Goal: Task Accomplishment & Management: Manage account settings

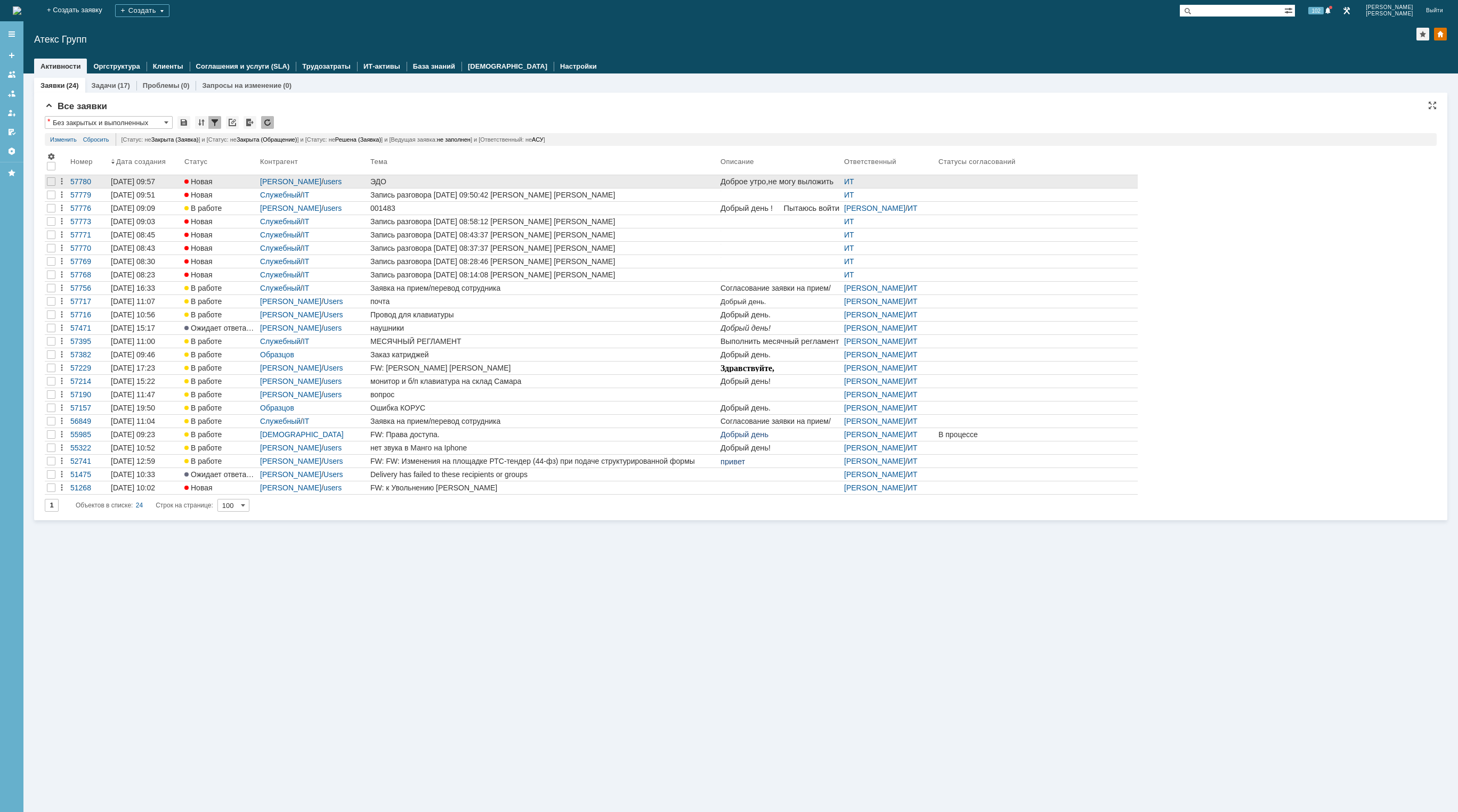
click at [460, 181] on div "ЭДО" at bounding box center [543, 182] width 346 height 9
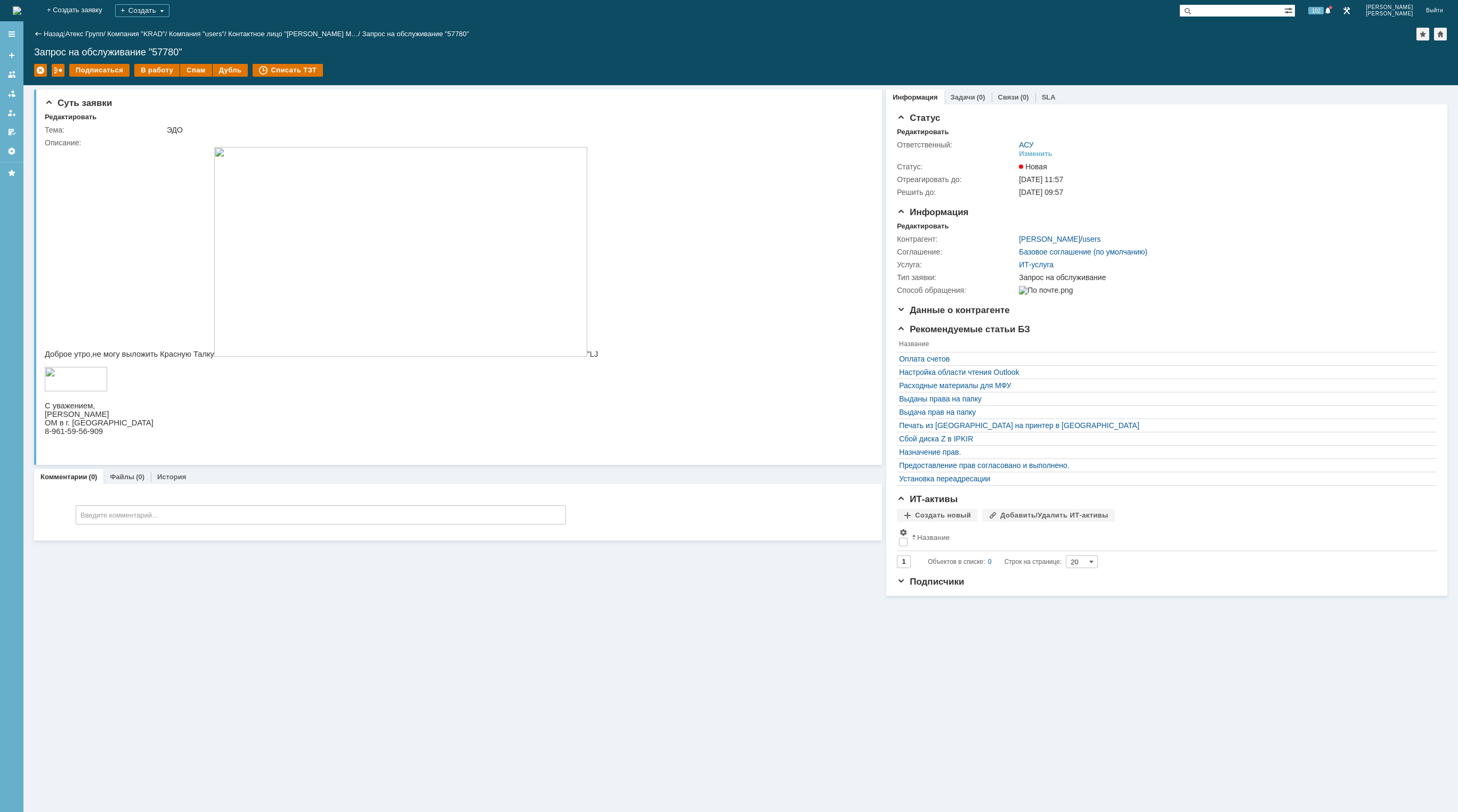
click at [21, 15] on img at bounding box center [16, 10] width 9 height 9
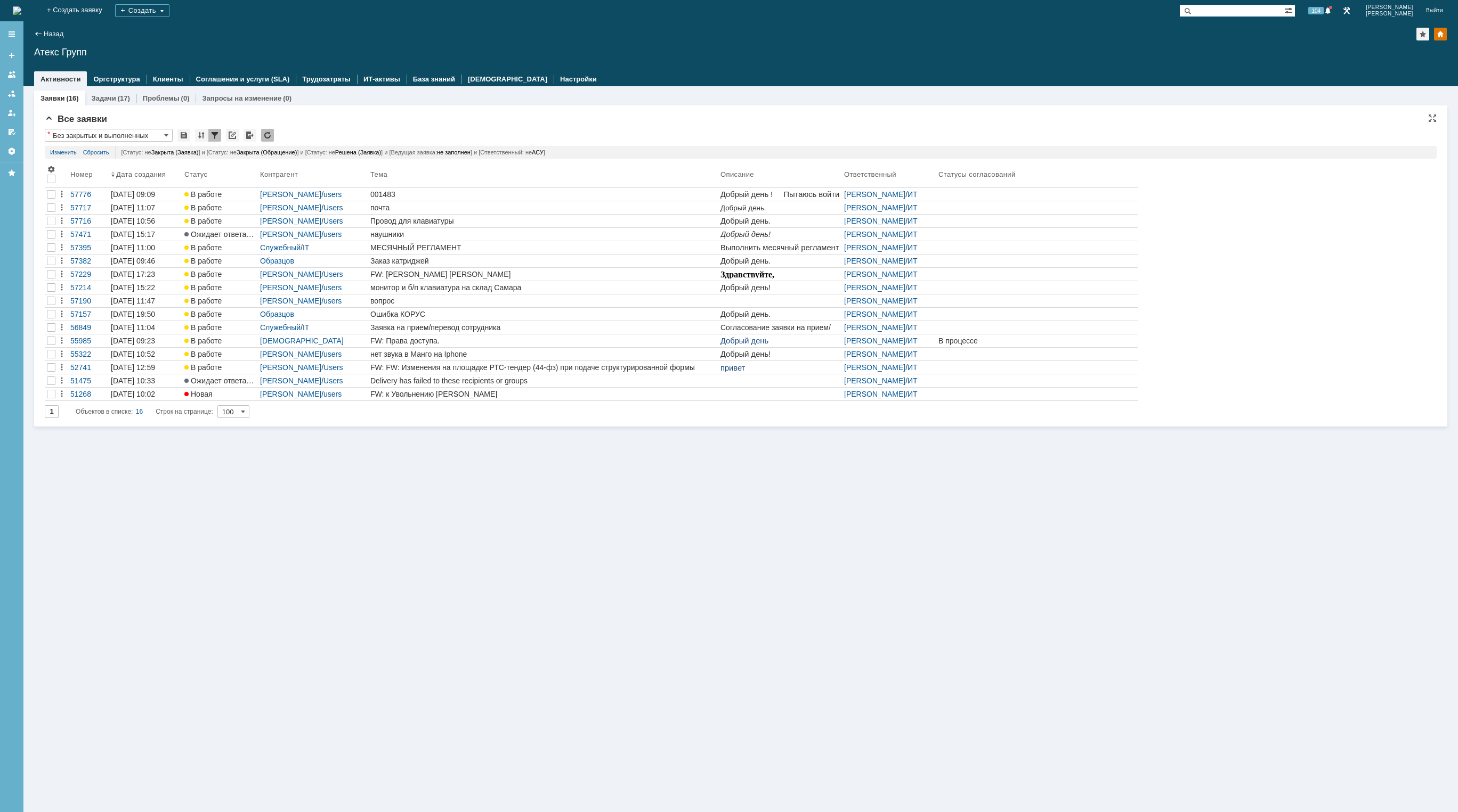
click at [655, 724] on div "Заявки (16) Задачи (17) Проблемы (0) Запросы на изменение (0) Все заявки * Без …" at bounding box center [741, 449] width 1435 height 726
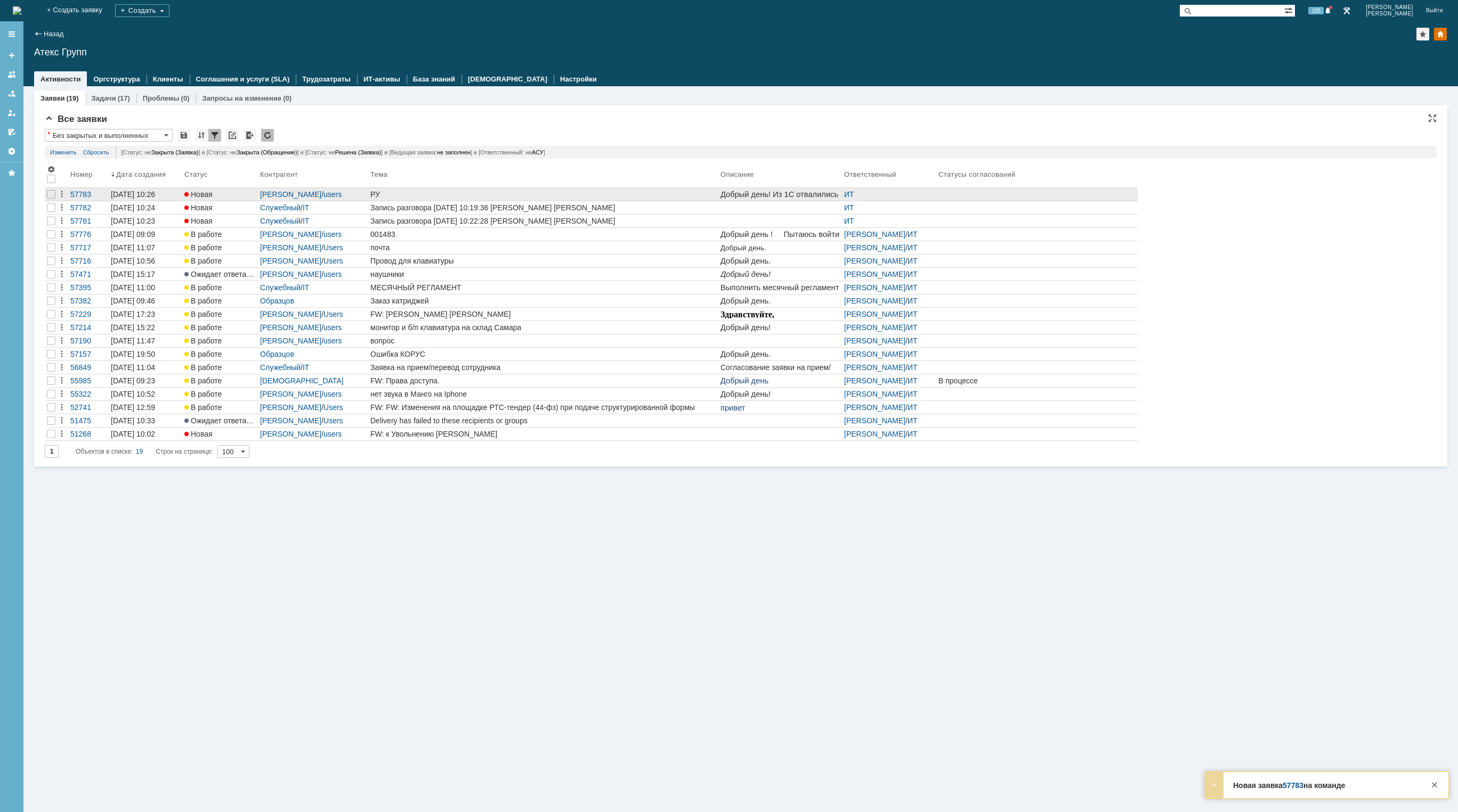
click at [568, 192] on div "РУ" at bounding box center [543, 194] width 346 height 9
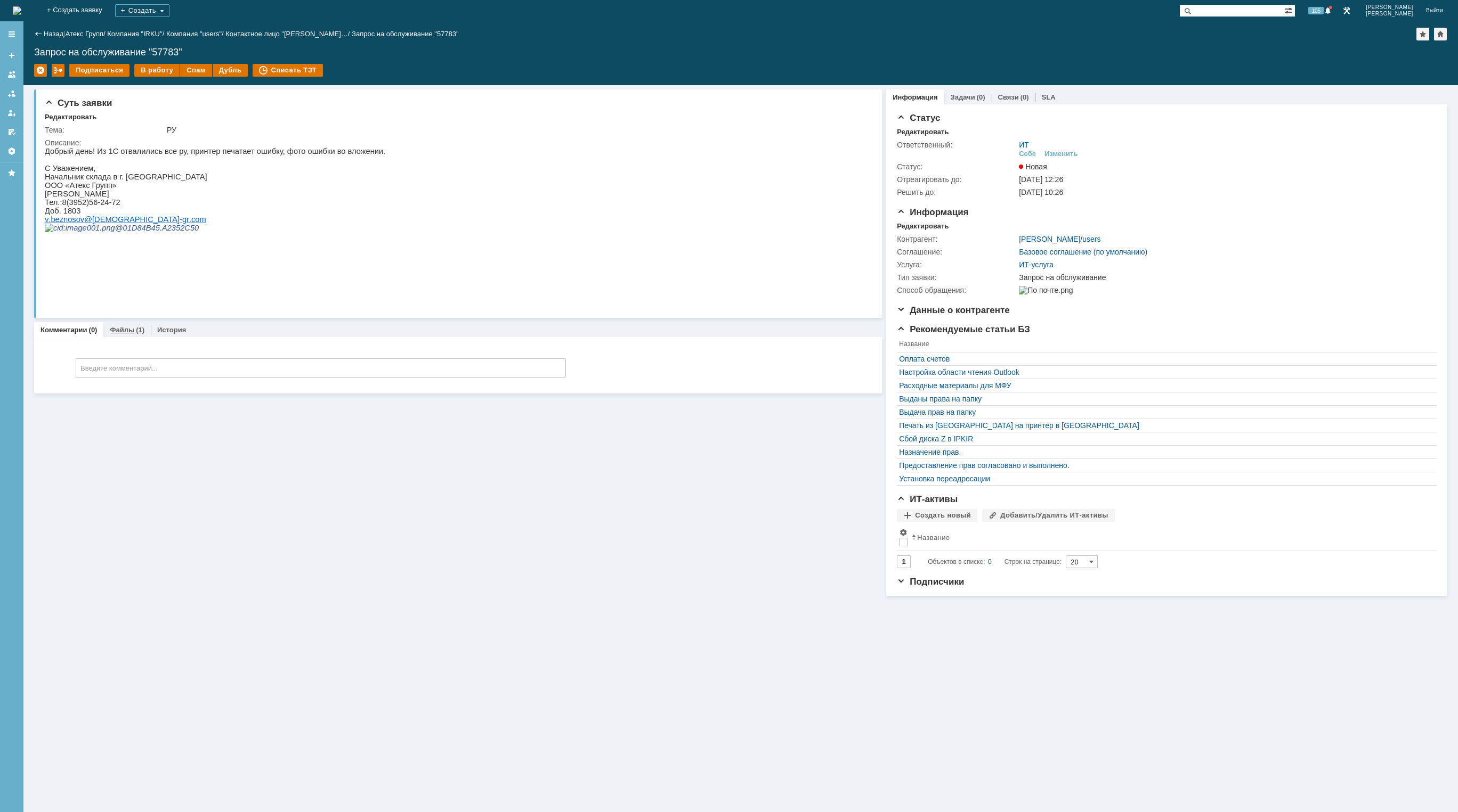
click at [133, 329] on div "Файлы (1)" at bounding box center [127, 330] width 34 height 7
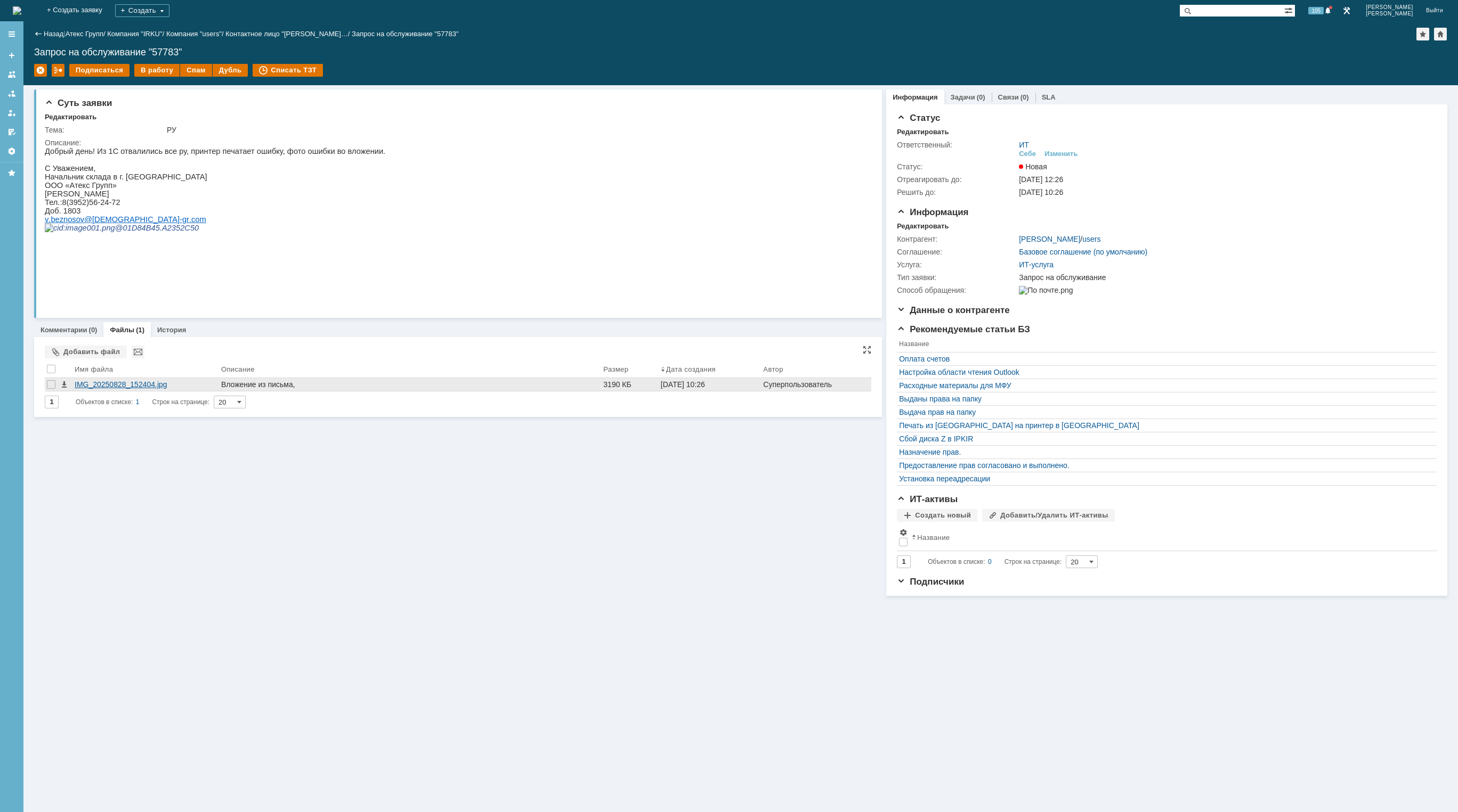
click at [147, 384] on div "IMG_20250828_152404.jpg" at bounding box center [146, 384] width 142 height 9
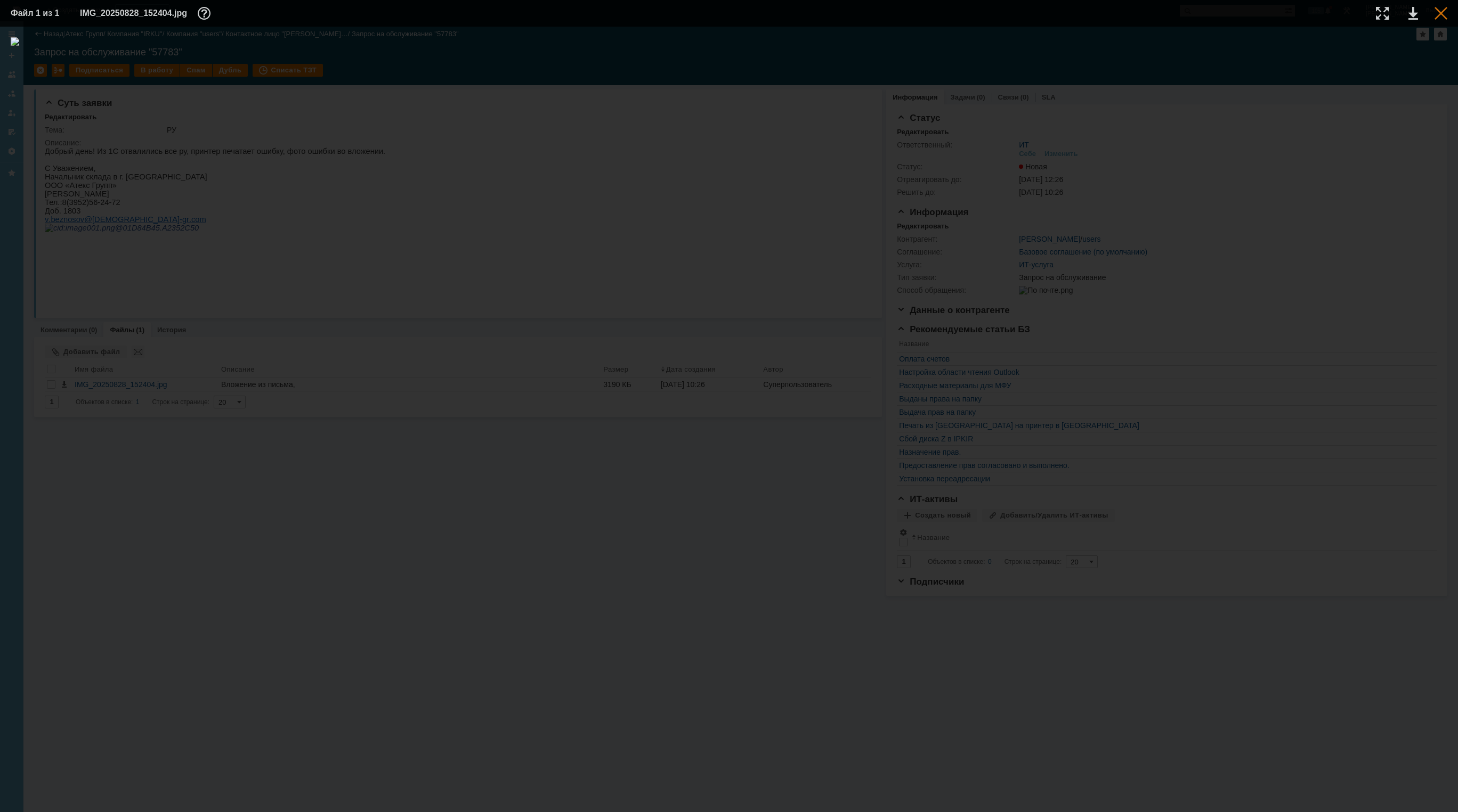
click at [1445, 14] on div at bounding box center [1441, 13] width 12 height 12
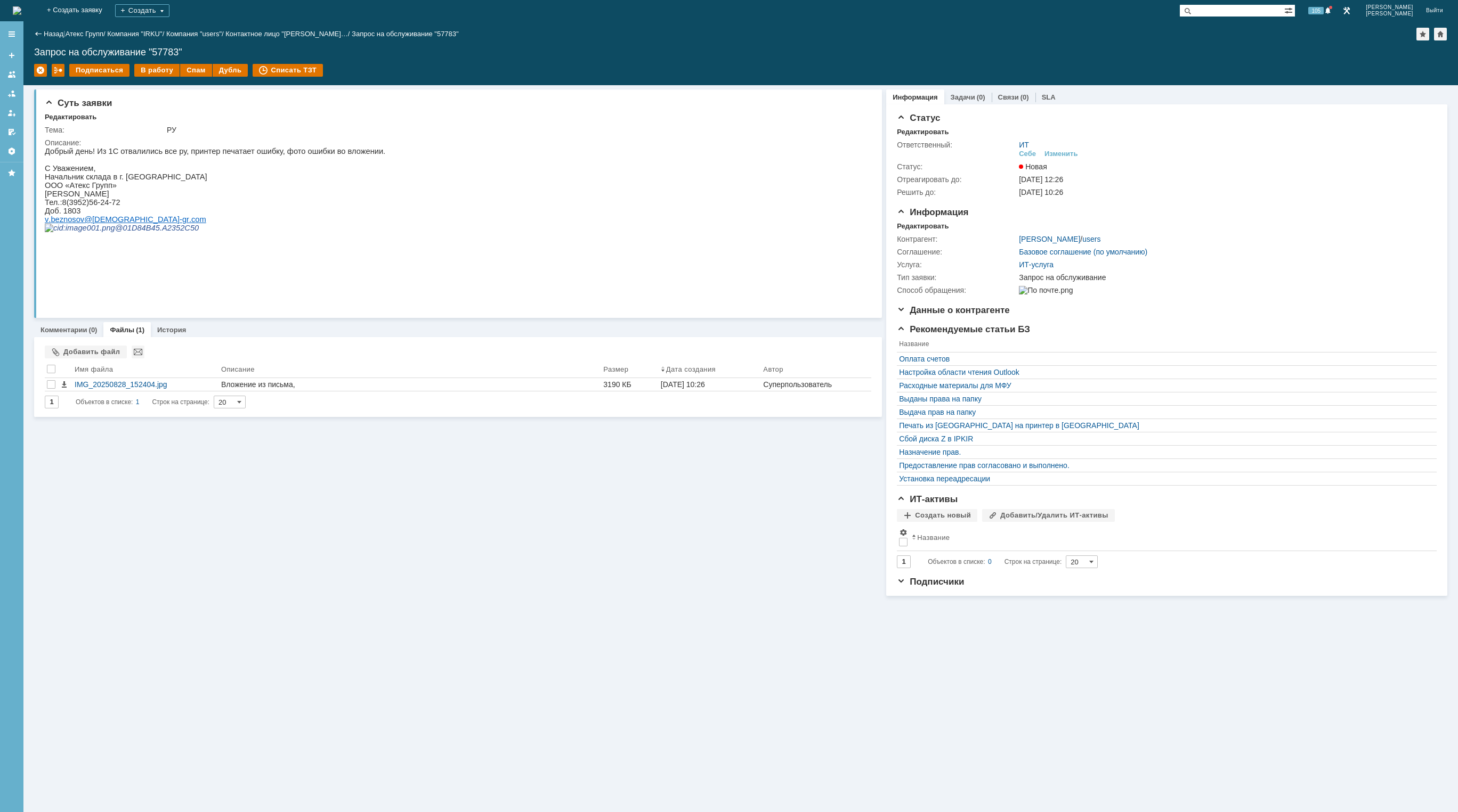
click at [21, 12] on img at bounding box center [16, 10] width 9 height 9
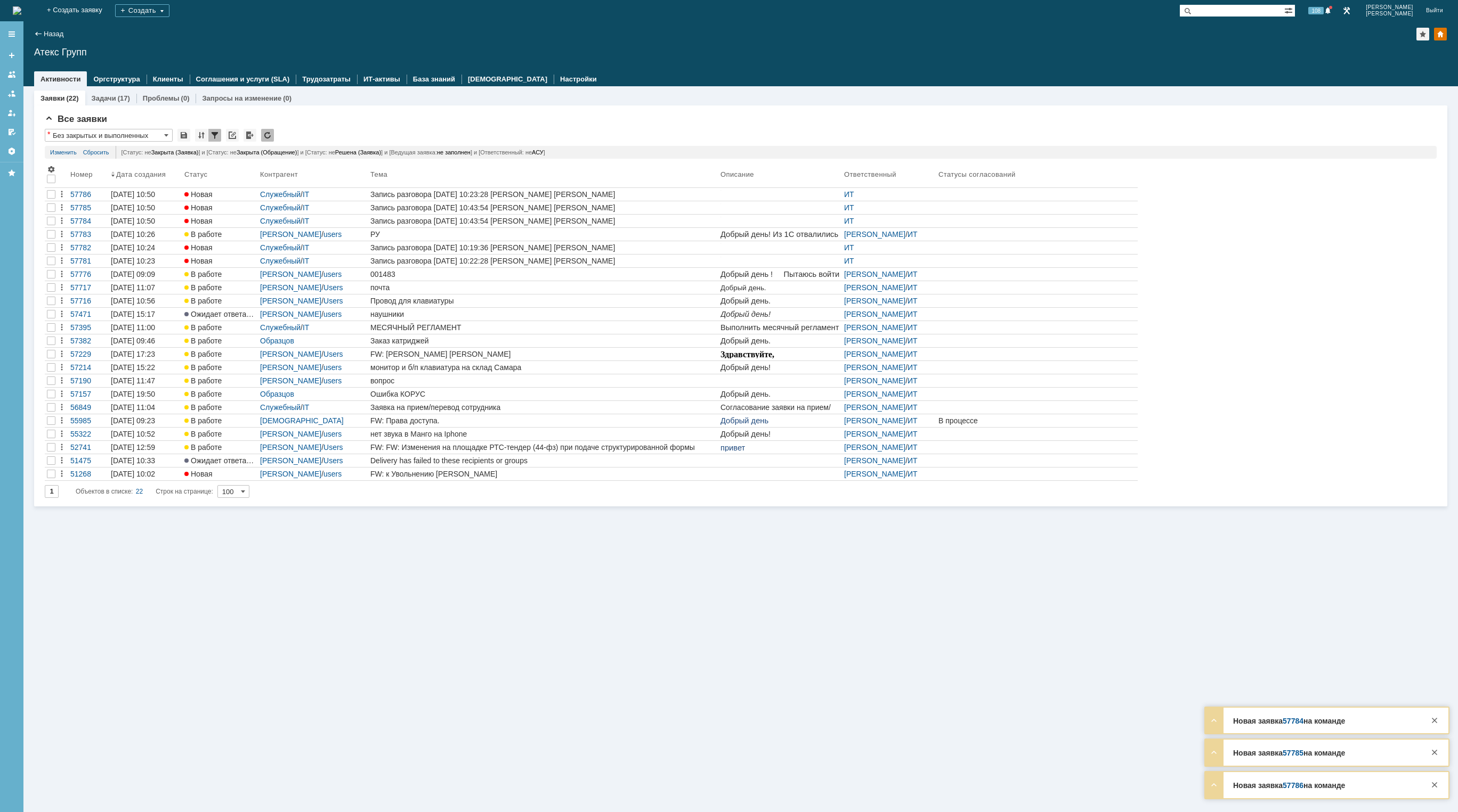
click at [21, 11] on img at bounding box center [16, 10] width 9 height 9
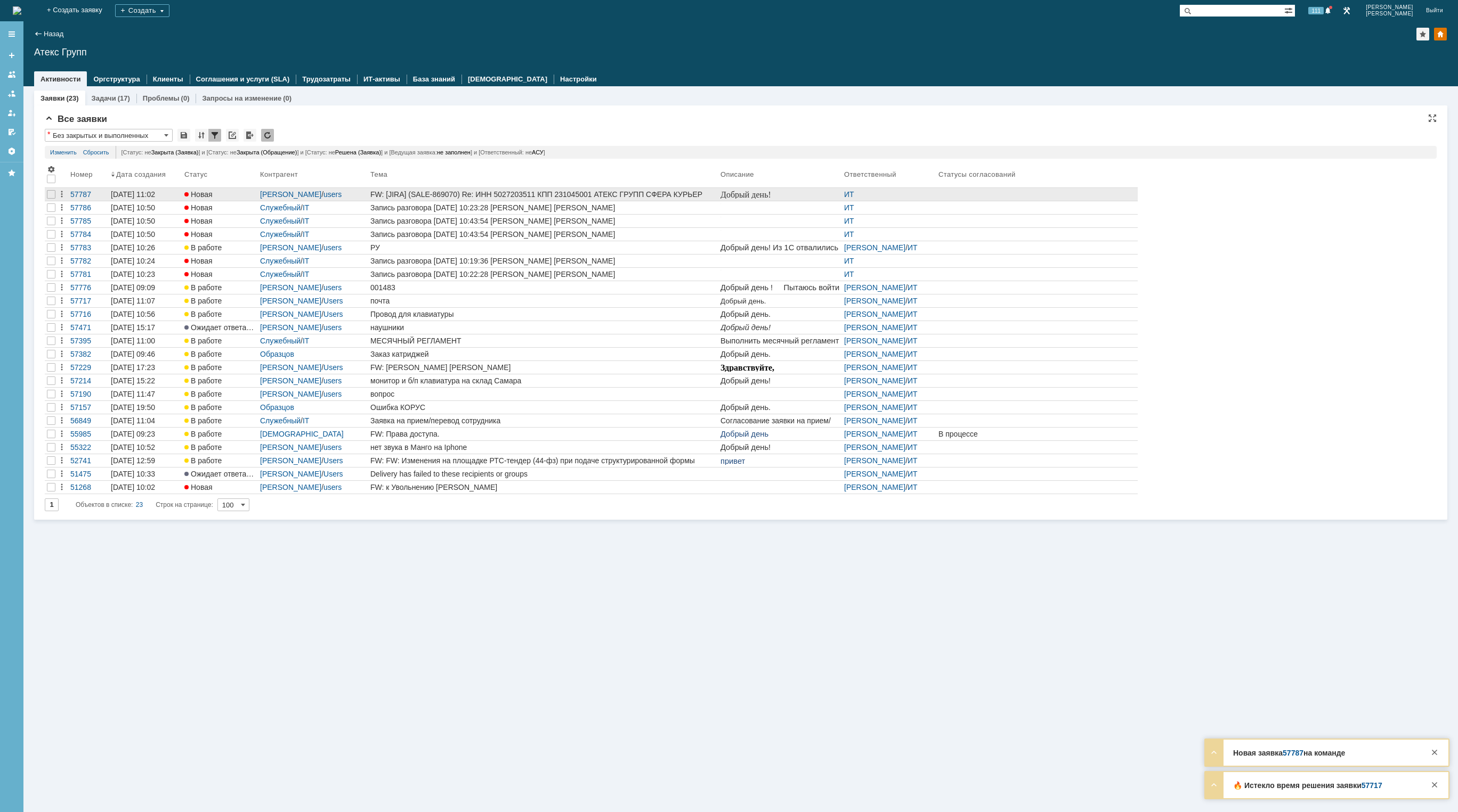
click at [617, 189] on link "FW: [JIRA] (SALE-869070) Re: ИНН 5027203511 КПП 231045001 АТЕКС ГРУПП СФЕРА КУР…" at bounding box center [543, 194] width 350 height 12
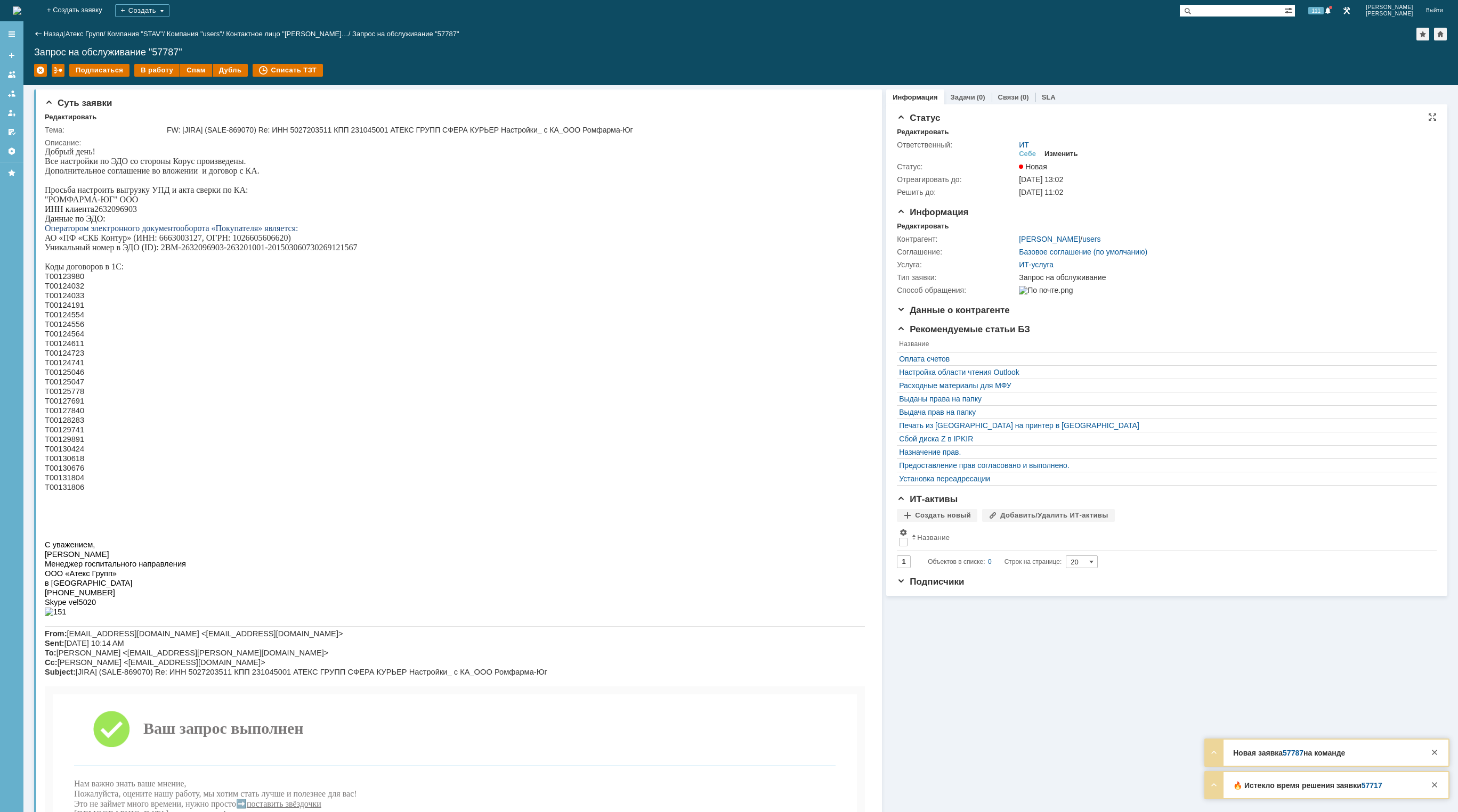
click at [1067, 151] on div "Изменить" at bounding box center [1060, 154] width 34 height 9
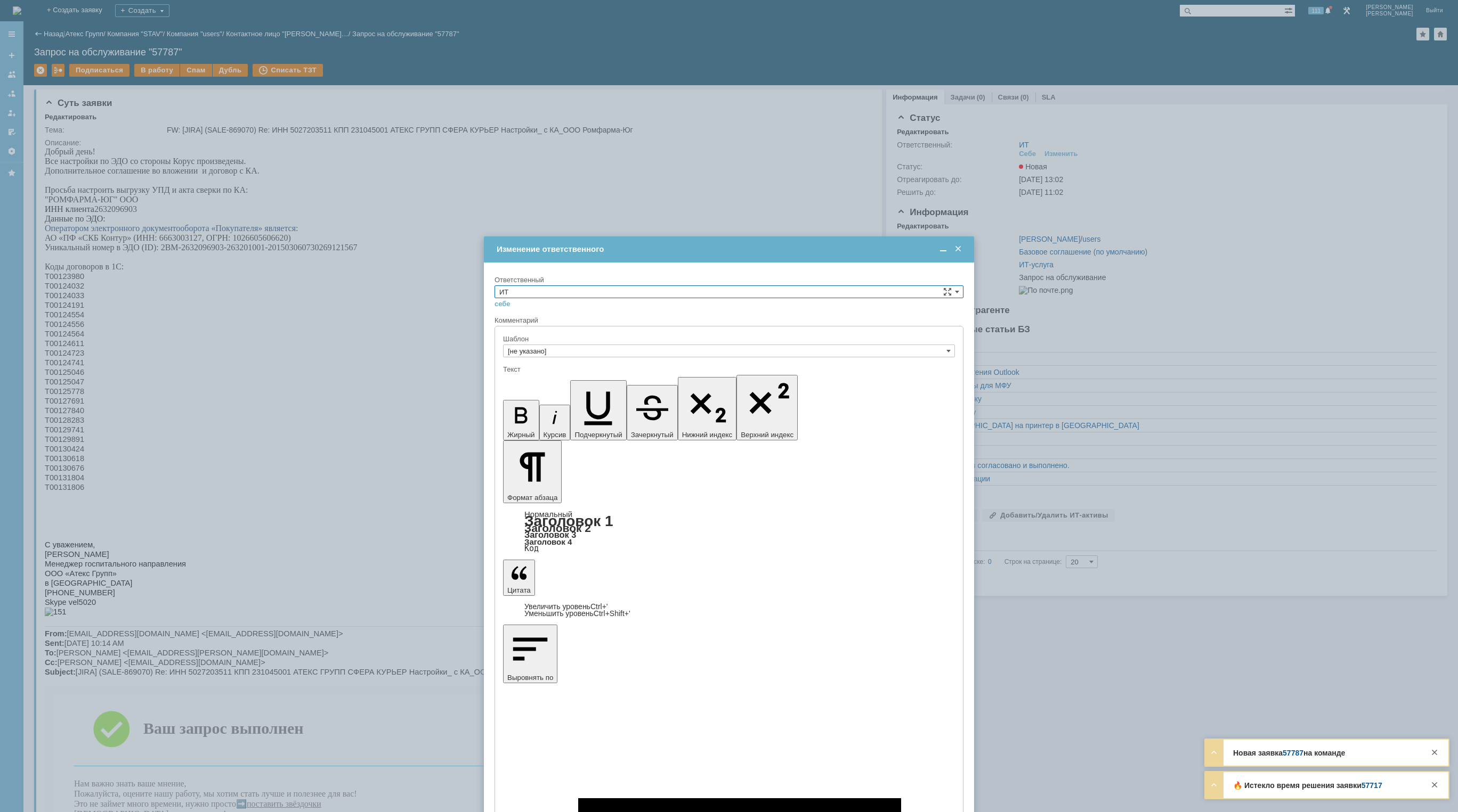
click at [627, 290] on input "ИТ" at bounding box center [728, 291] width 469 height 12
click at [552, 383] on span "АСУ" at bounding box center [728, 380] width 459 height 9
type input "АСУ"
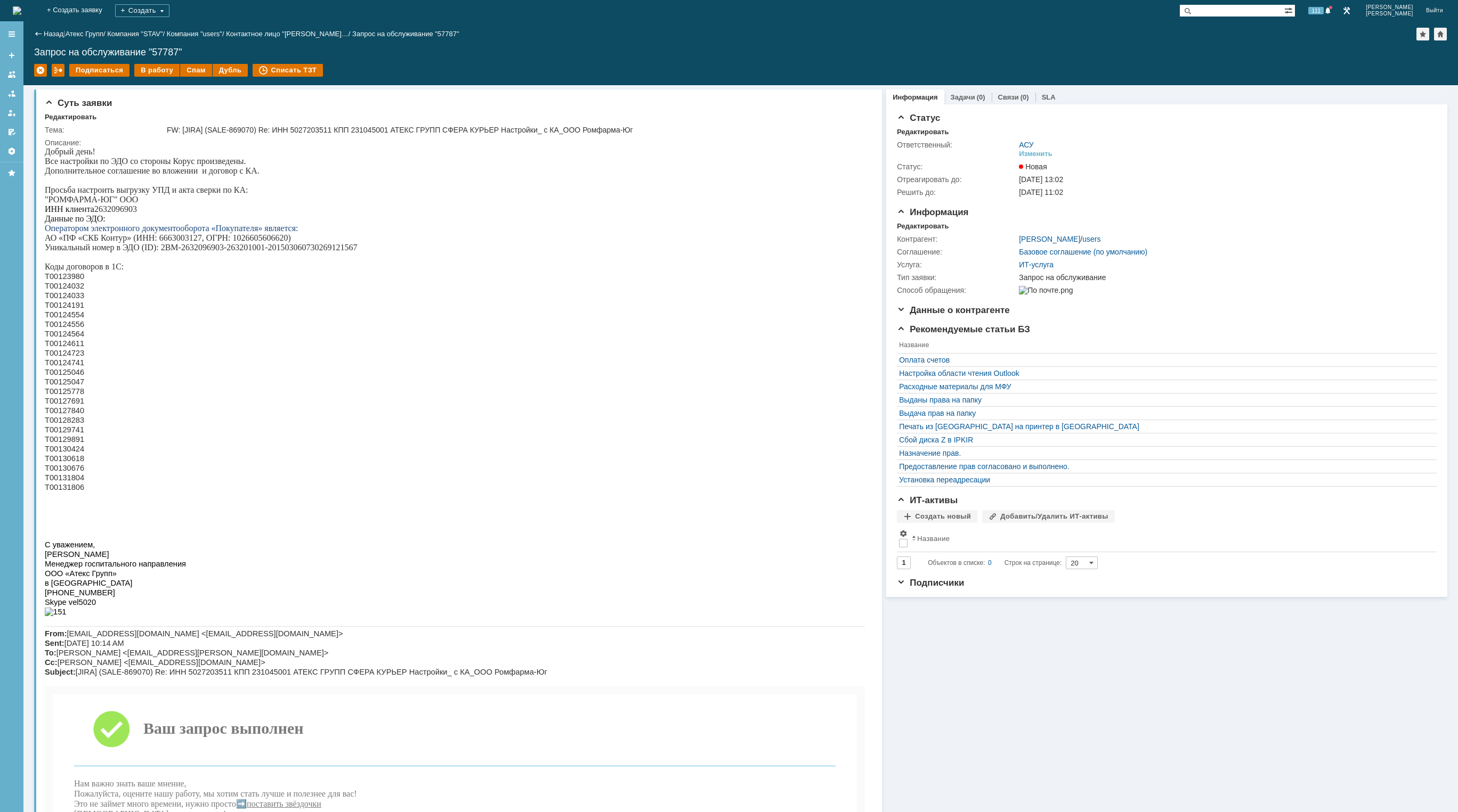
click at [21, 11] on img at bounding box center [16, 10] width 9 height 9
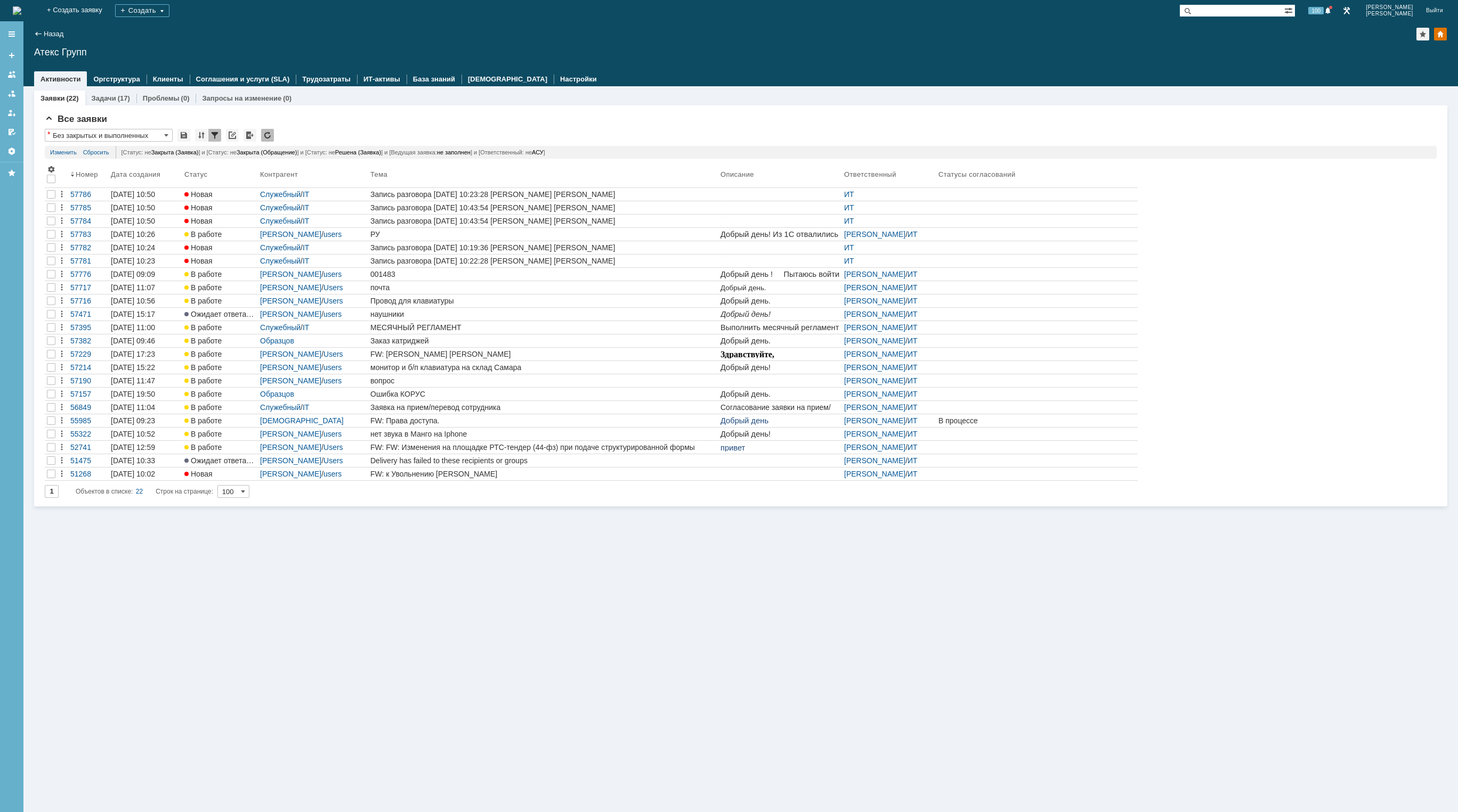
click at [21, 6] on img at bounding box center [16, 10] width 9 height 9
click at [668, 581] on div "Заявки (22) Задачи (17) Проблемы (0) Запросы на изменение (0) Все заявки * Без …" at bounding box center [741, 449] width 1435 height 726
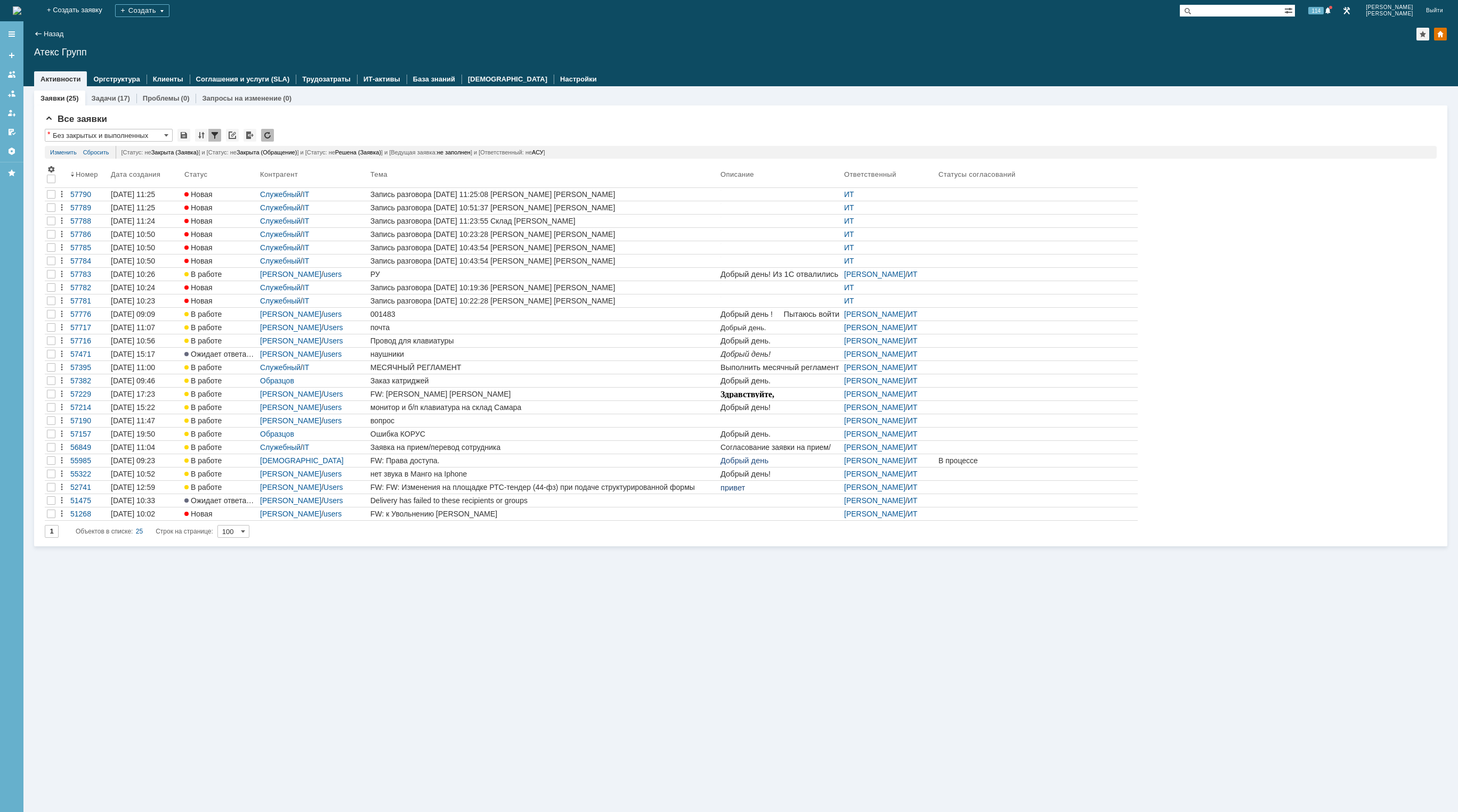
click at [21, 12] on img at bounding box center [16, 10] width 9 height 9
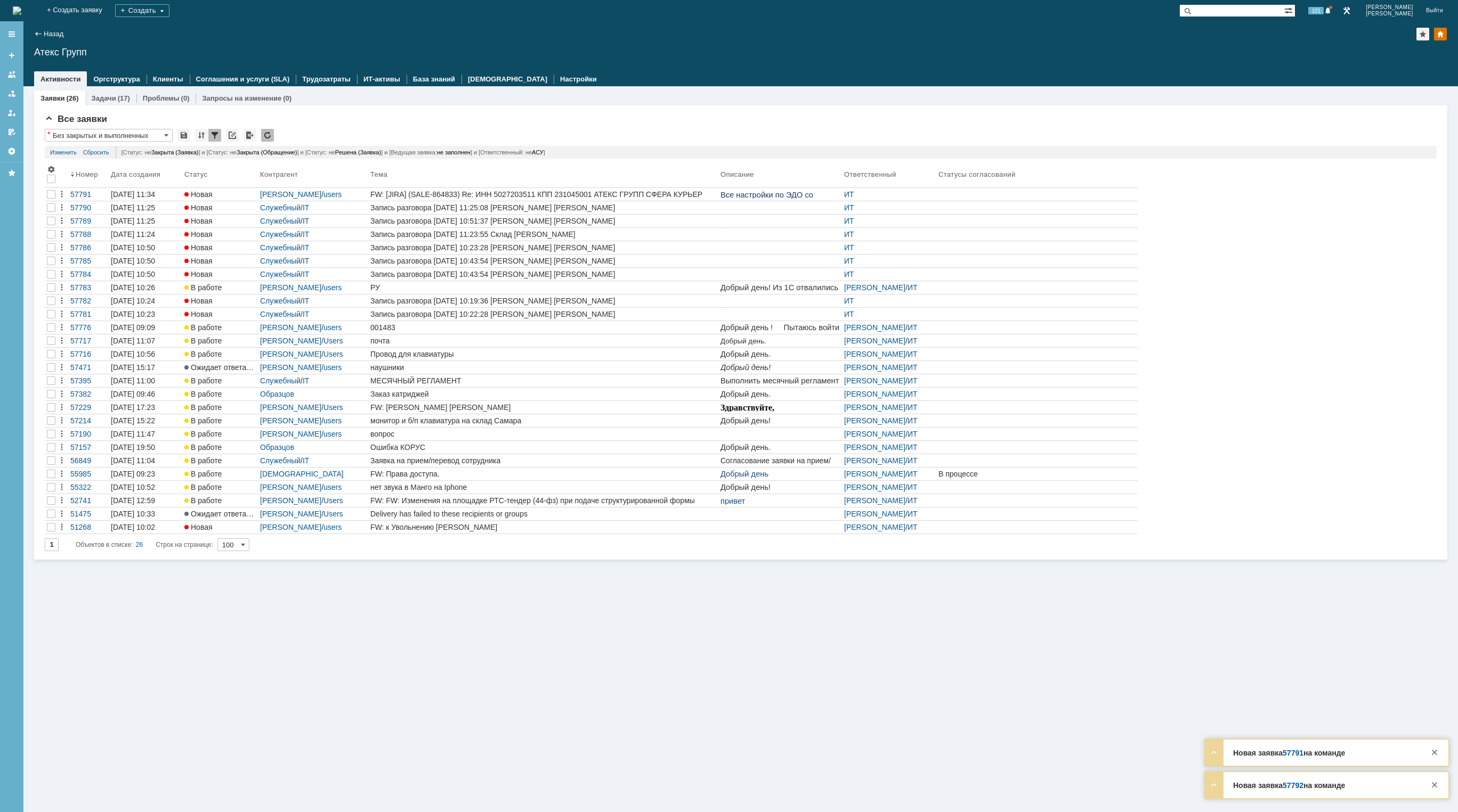
click at [21, 6] on img at bounding box center [16, 10] width 9 height 9
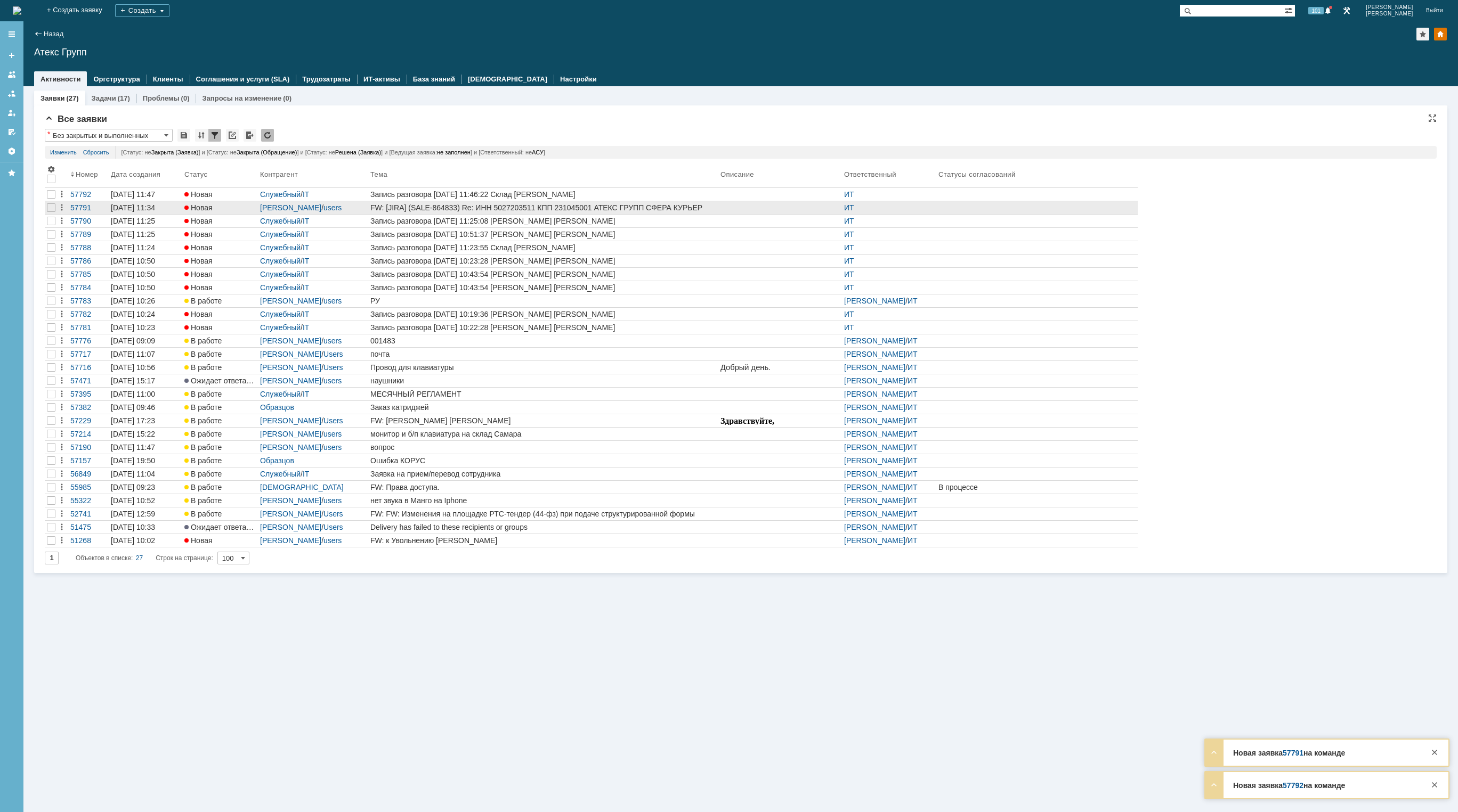
click at [622, 206] on div "FW: [JIRA] (SALE-864833) Re: ИНН 5027203511 КПП 231045001 АТЕКС ГРУПП СФЕРА КУР…" at bounding box center [543, 207] width 346 height 9
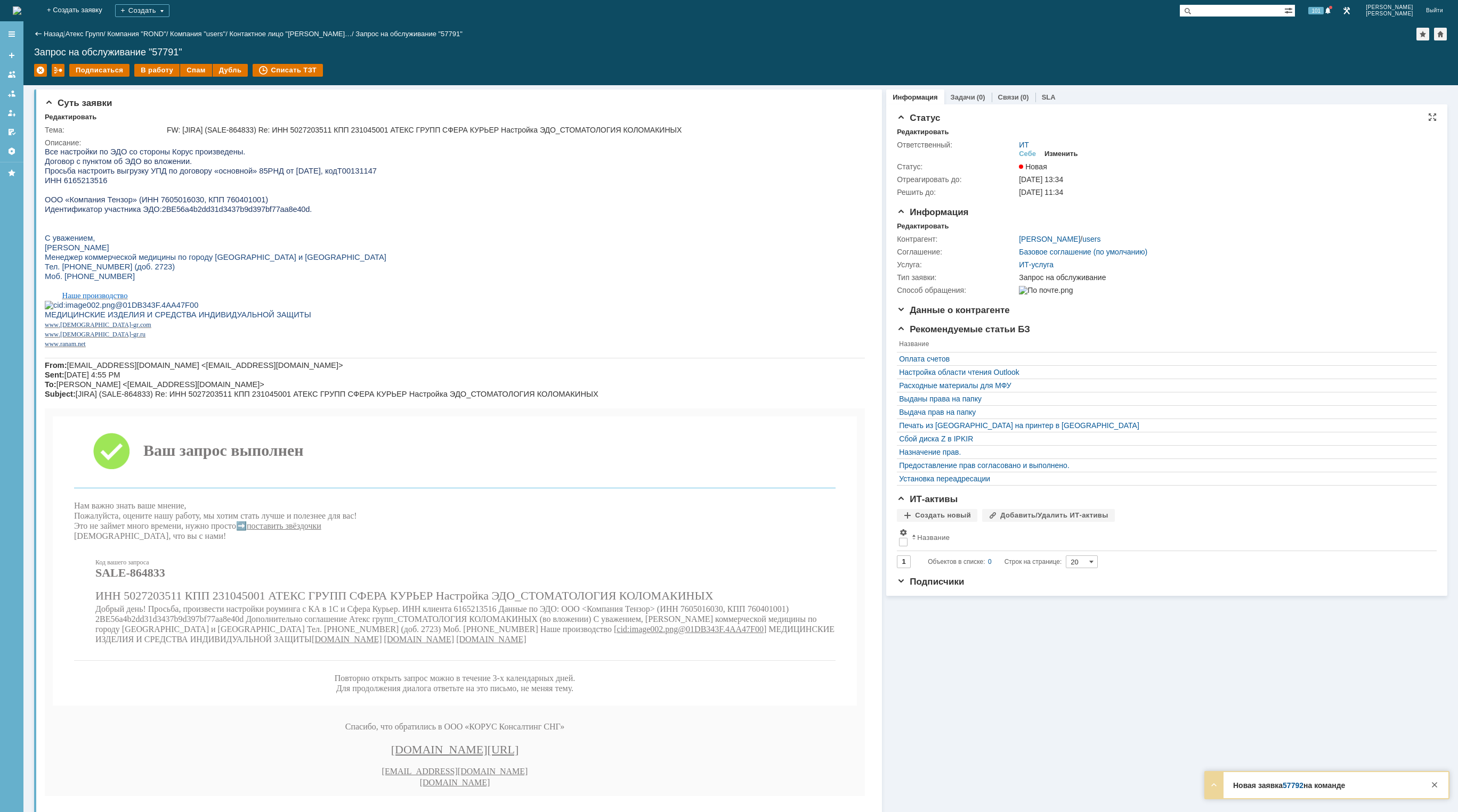
click at [1068, 154] on div "Изменить" at bounding box center [1060, 154] width 34 height 9
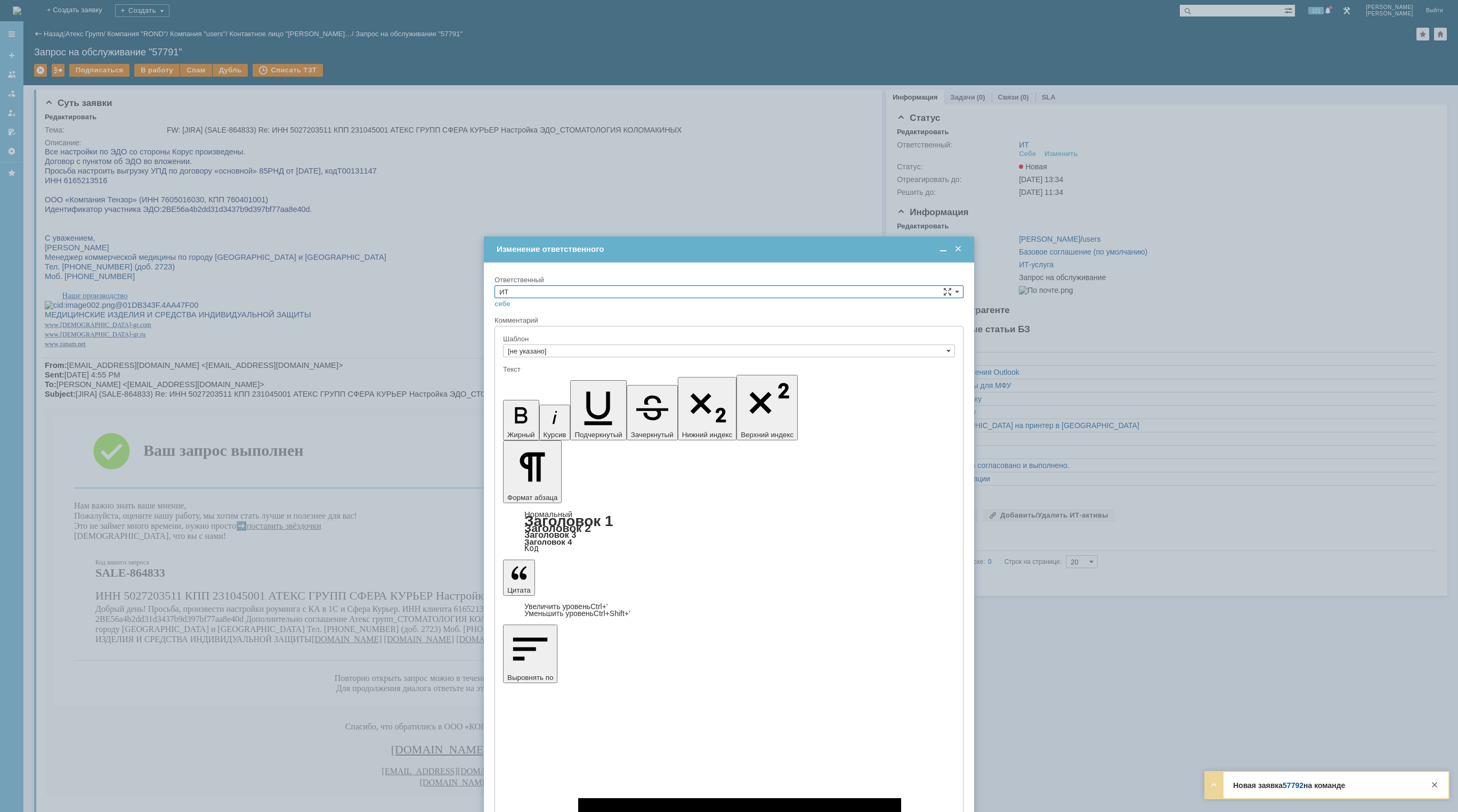
click at [689, 295] on input "ИТ" at bounding box center [728, 291] width 469 height 12
click at [614, 384] on div "АСУ" at bounding box center [729, 380] width 468 height 12
type input "АСУ"
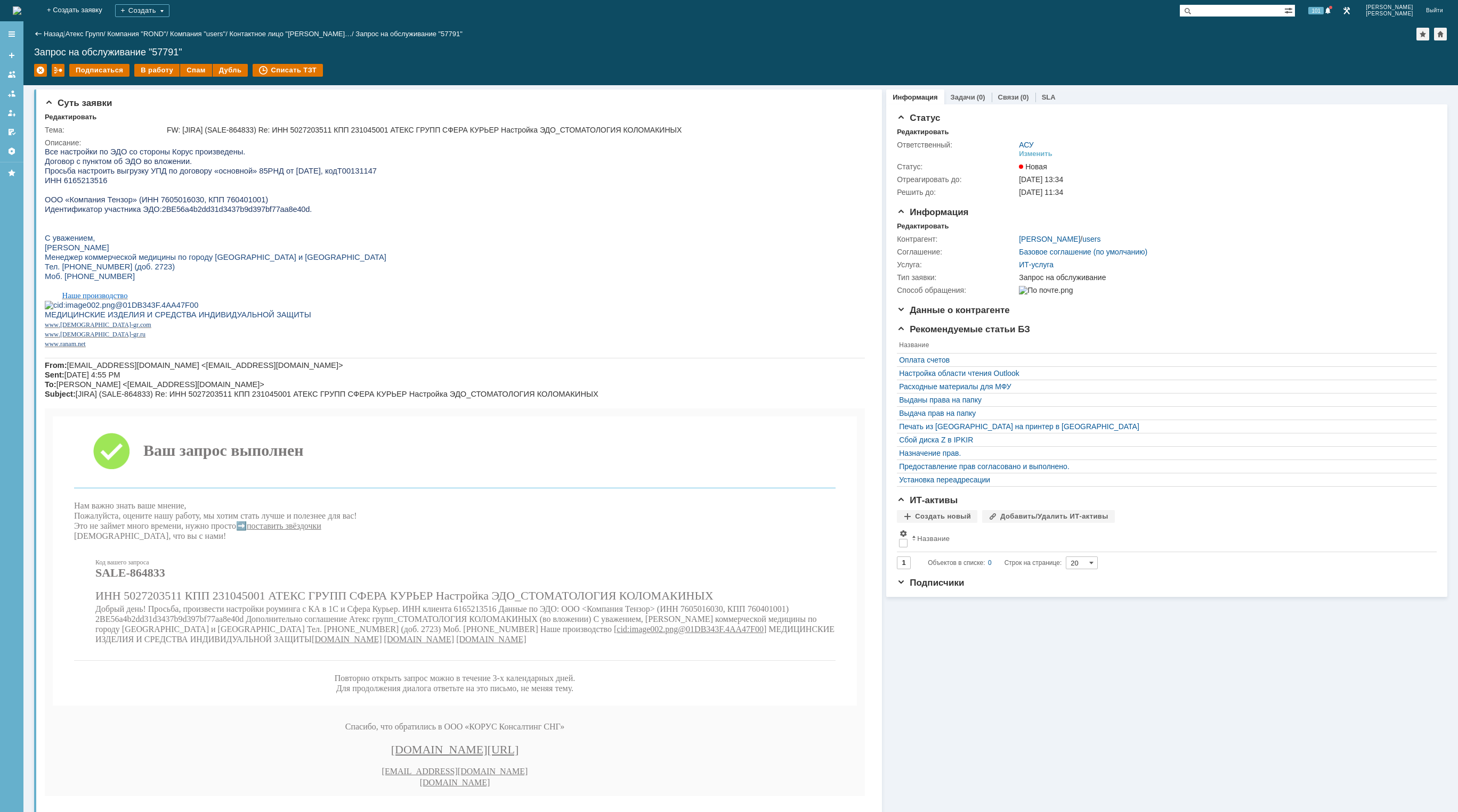
click at [21, 10] on img at bounding box center [16, 10] width 9 height 9
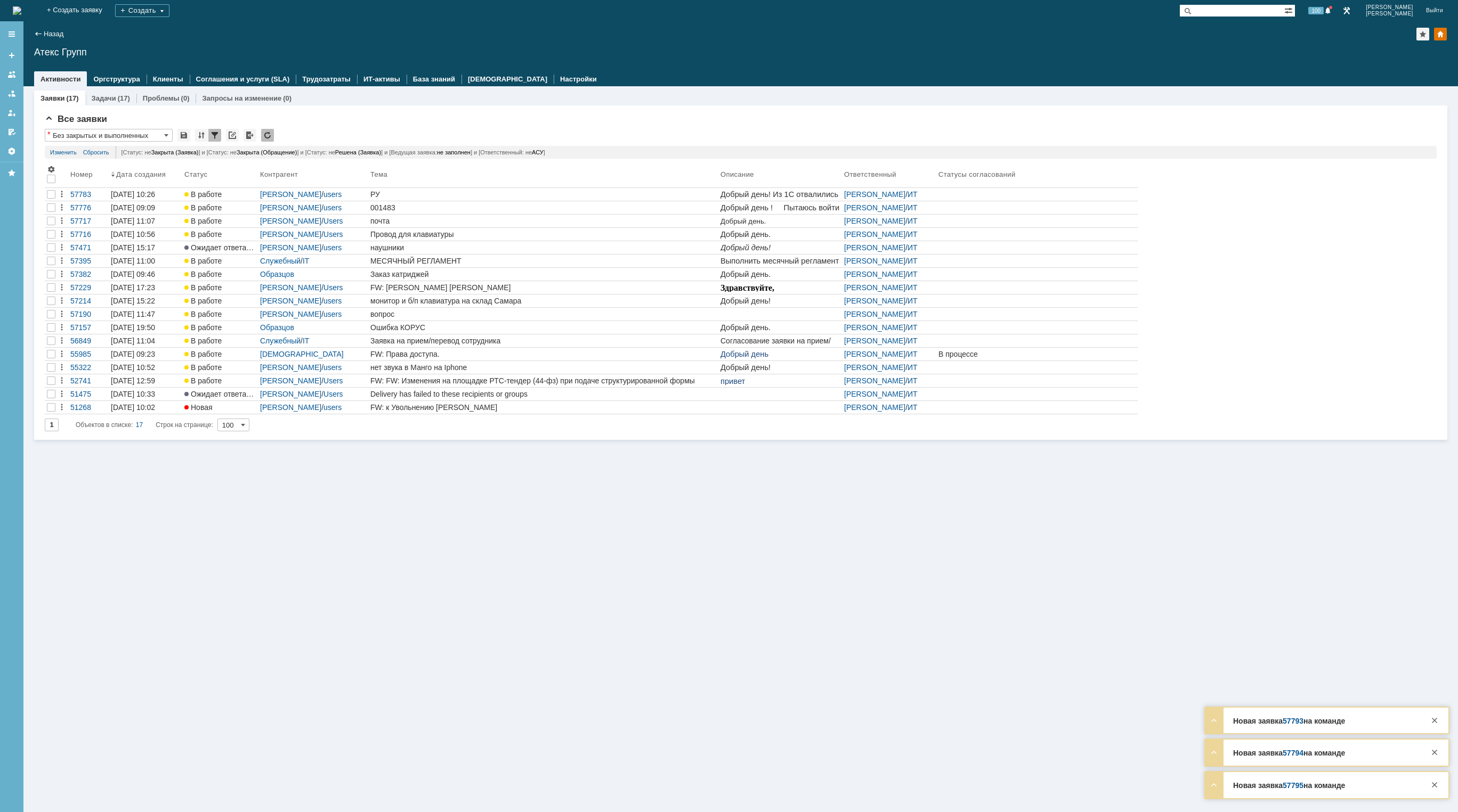
click at [21, 15] on img at bounding box center [16, 10] width 9 height 9
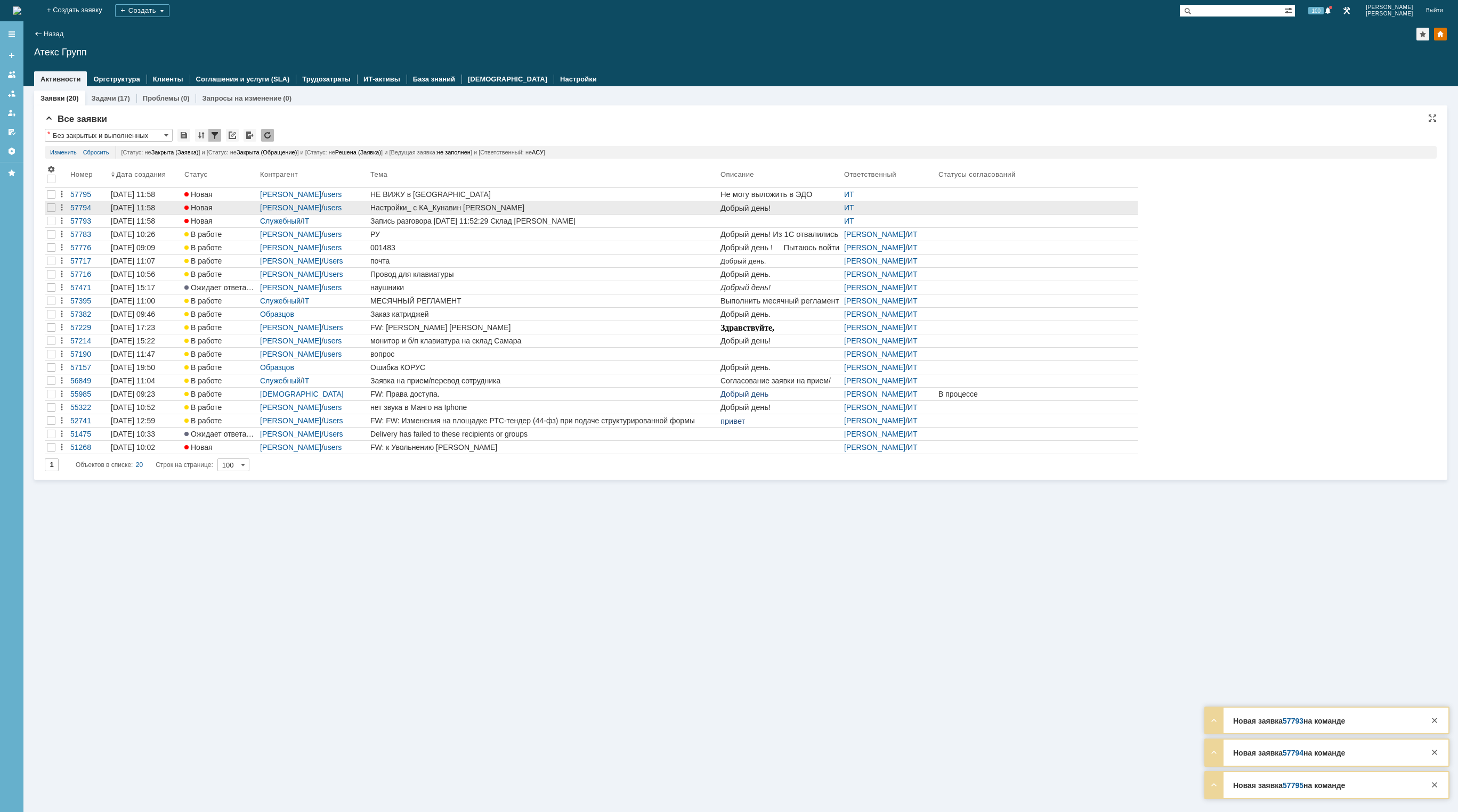
click at [603, 203] on link "Настройки_ с КА_Кунавин Владимир Сергеевич ИП" at bounding box center [543, 207] width 350 height 12
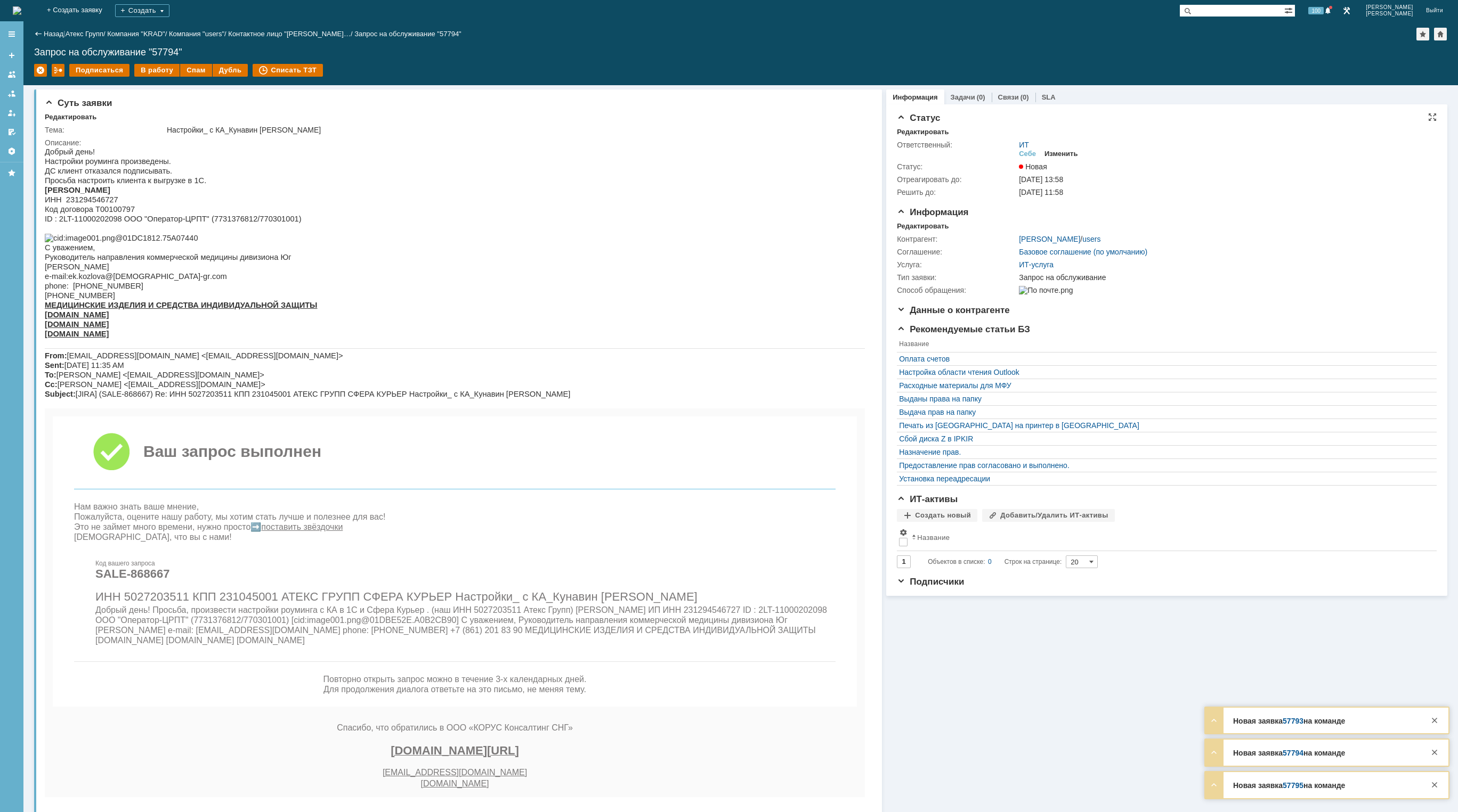
click at [1058, 151] on div "Изменить" at bounding box center [1060, 154] width 34 height 9
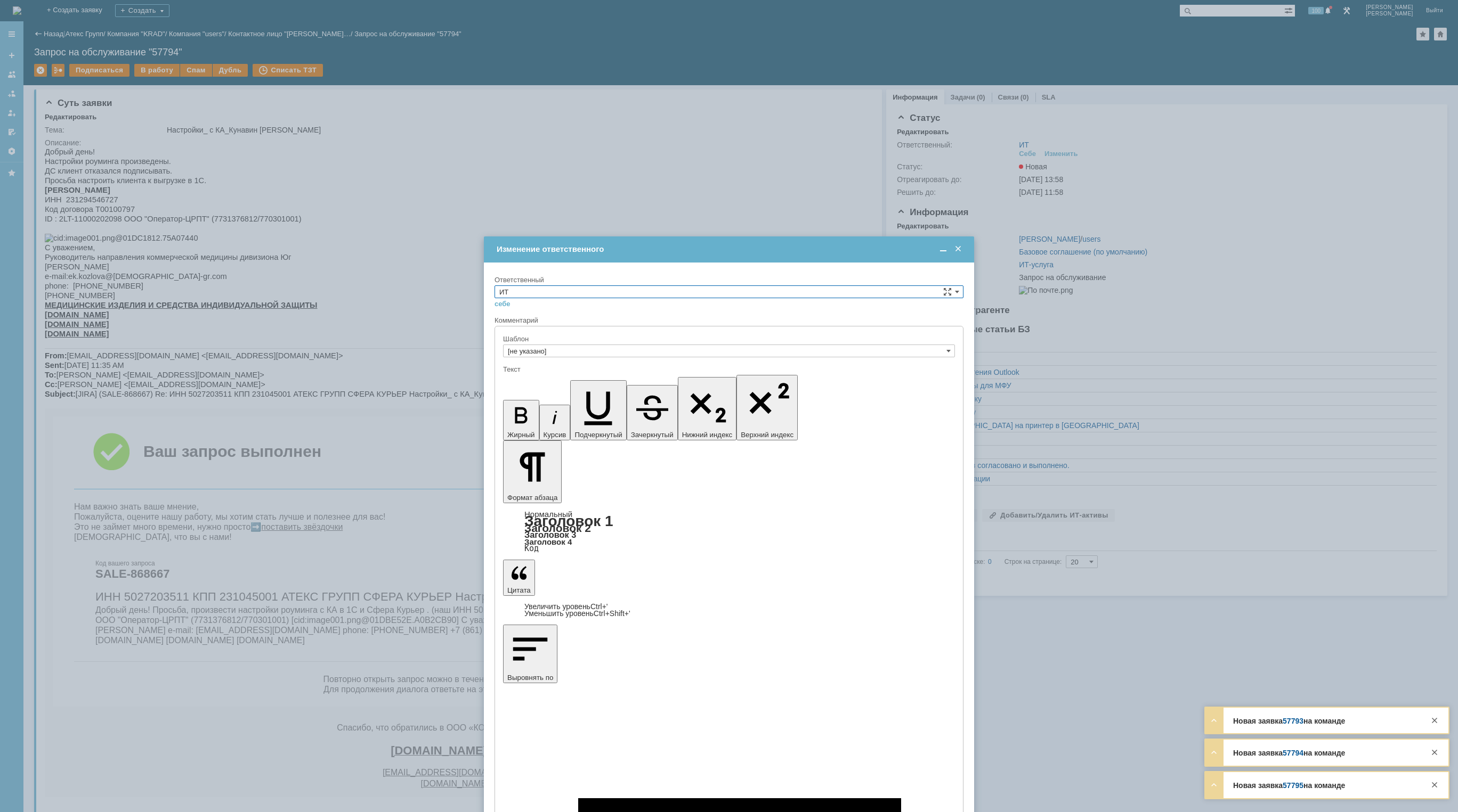
click at [740, 292] on input "ИТ" at bounding box center [728, 291] width 469 height 12
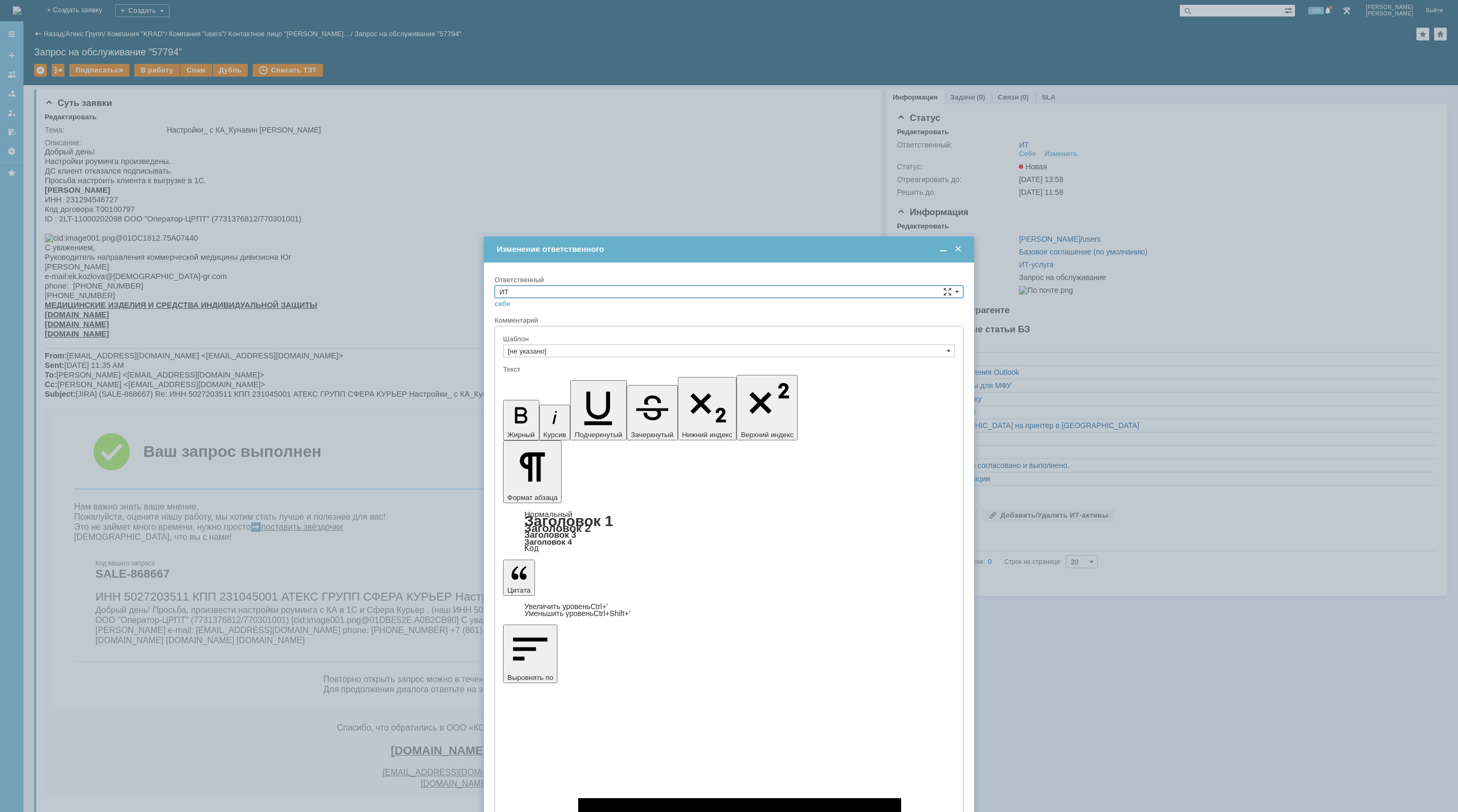
click at [603, 386] on div "[PERSON_NAME]" at bounding box center [729, 392] width 468 height 12
click at [960, 289] on input "[PERSON_NAME]" at bounding box center [728, 291] width 469 height 12
click at [524, 376] on span "АСУ" at bounding box center [728, 380] width 459 height 9
type input "АСУ"
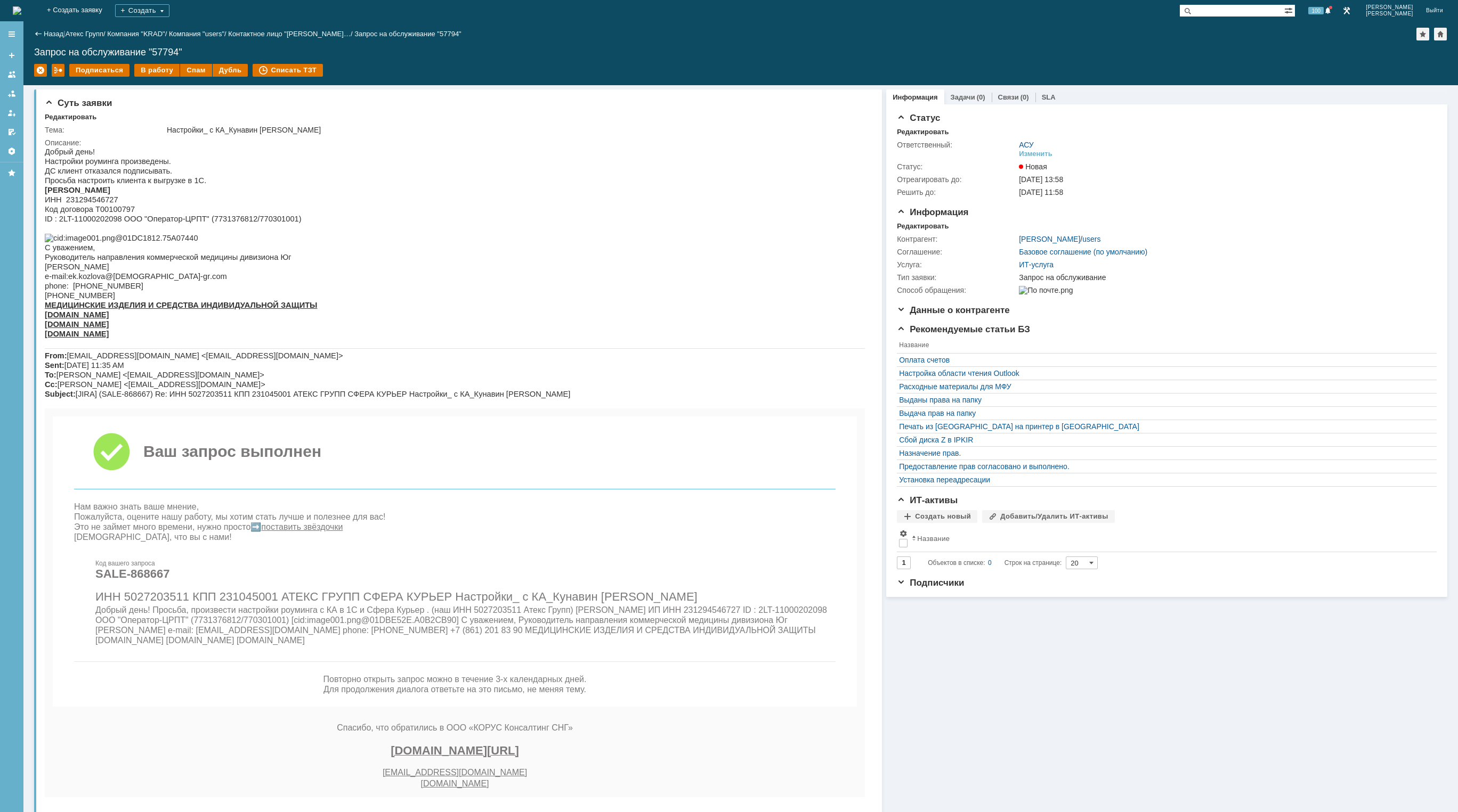
click at [21, 9] on img at bounding box center [16, 10] width 9 height 9
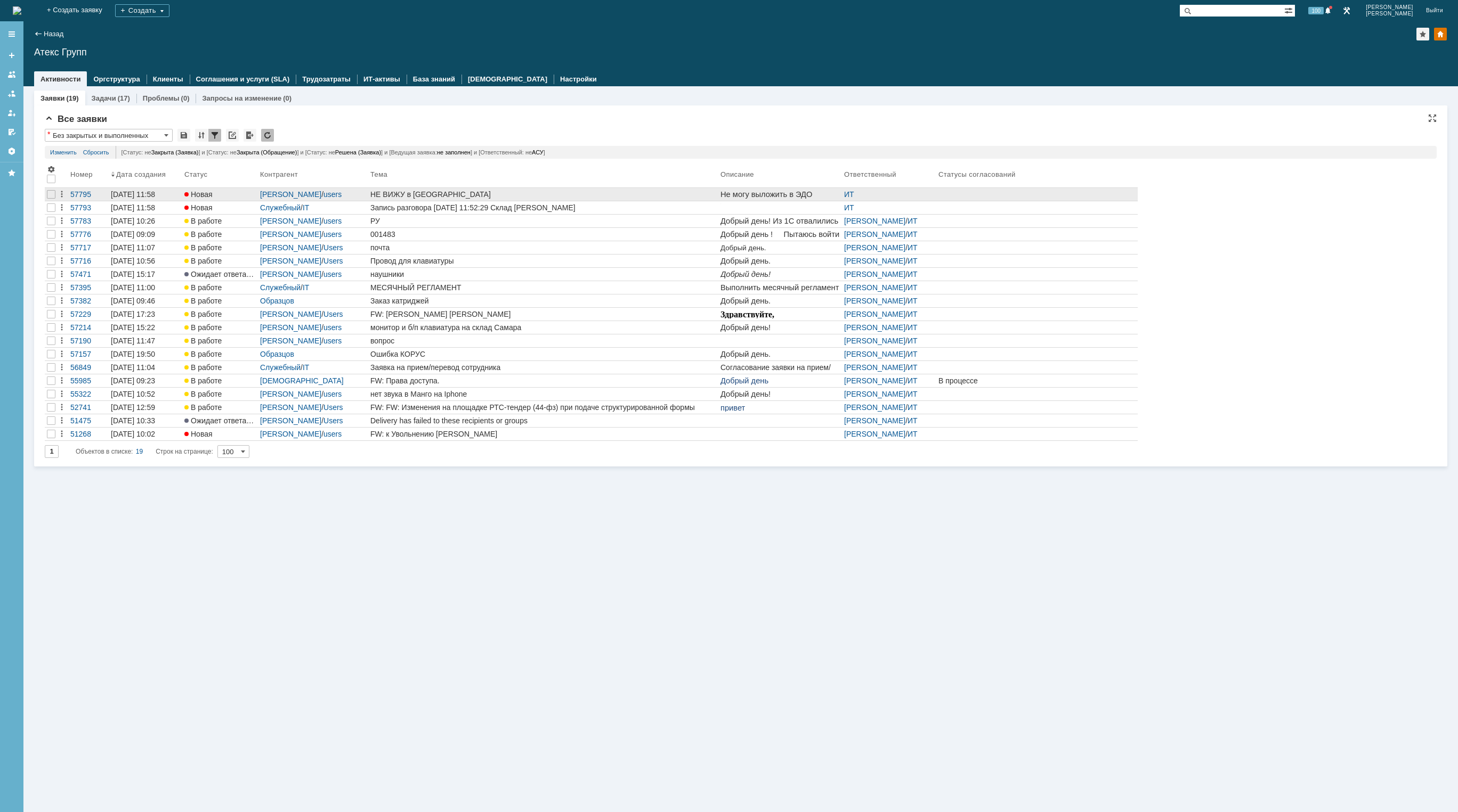
click at [683, 190] on div "НЕ ВИЖУ в ЭДО" at bounding box center [543, 194] width 346 height 9
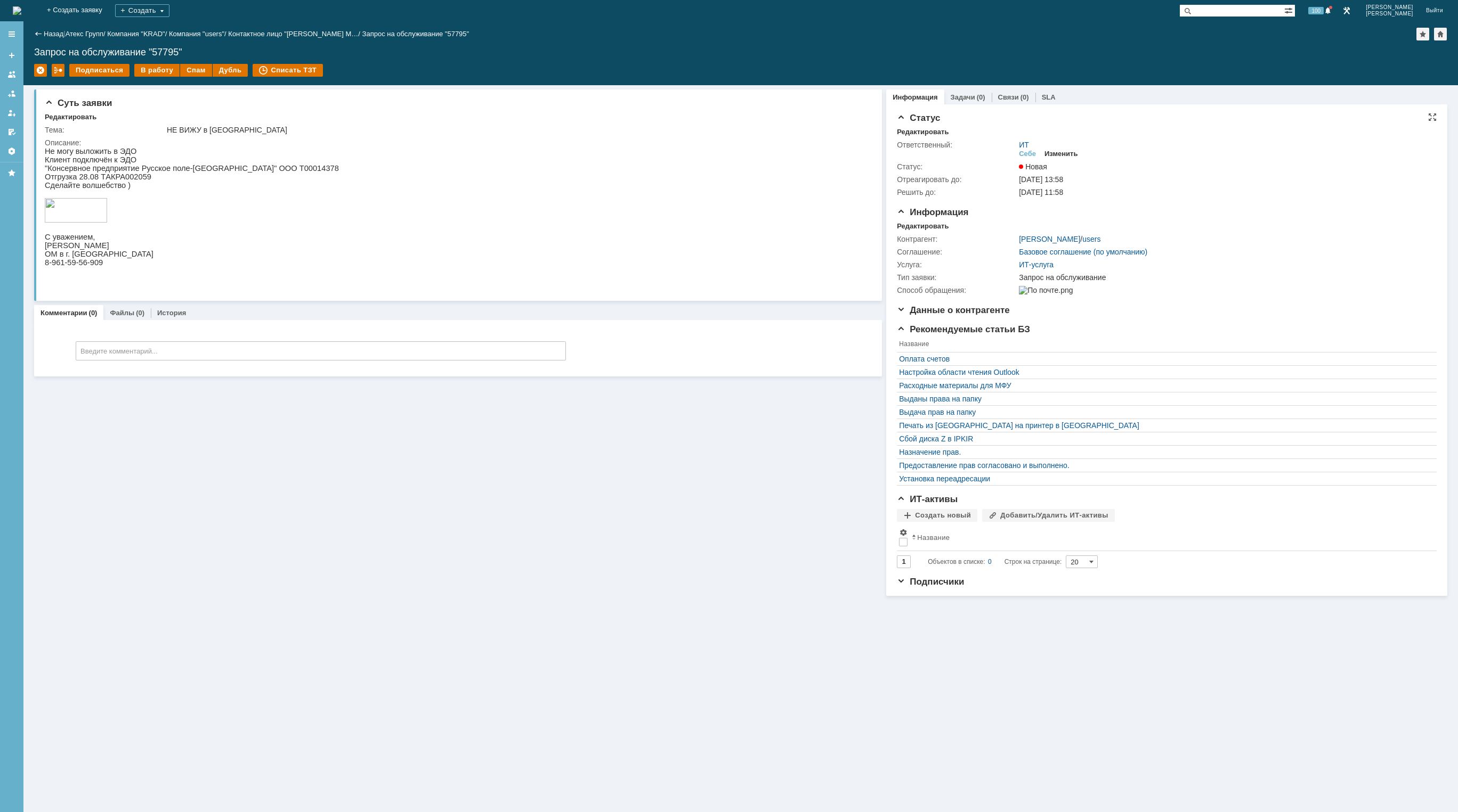
click at [1068, 154] on div "Изменить" at bounding box center [1060, 154] width 34 height 9
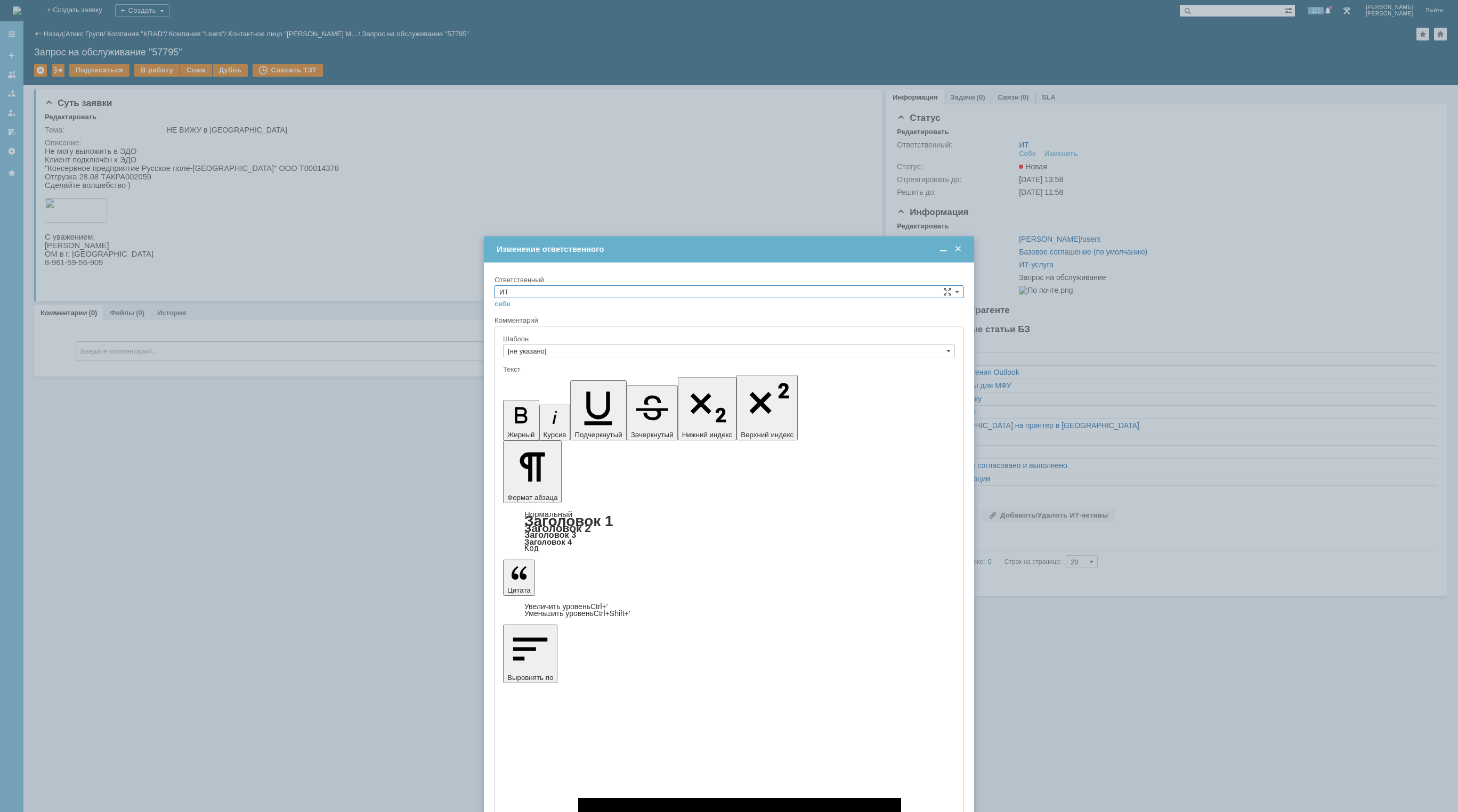
click at [640, 291] on input "ИТ" at bounding box center [728, 291] width 469 height 12
click at [568, 383] on span "АСУ" at bounding box center [728, 380] width 459 height 9
type input "АСУ"
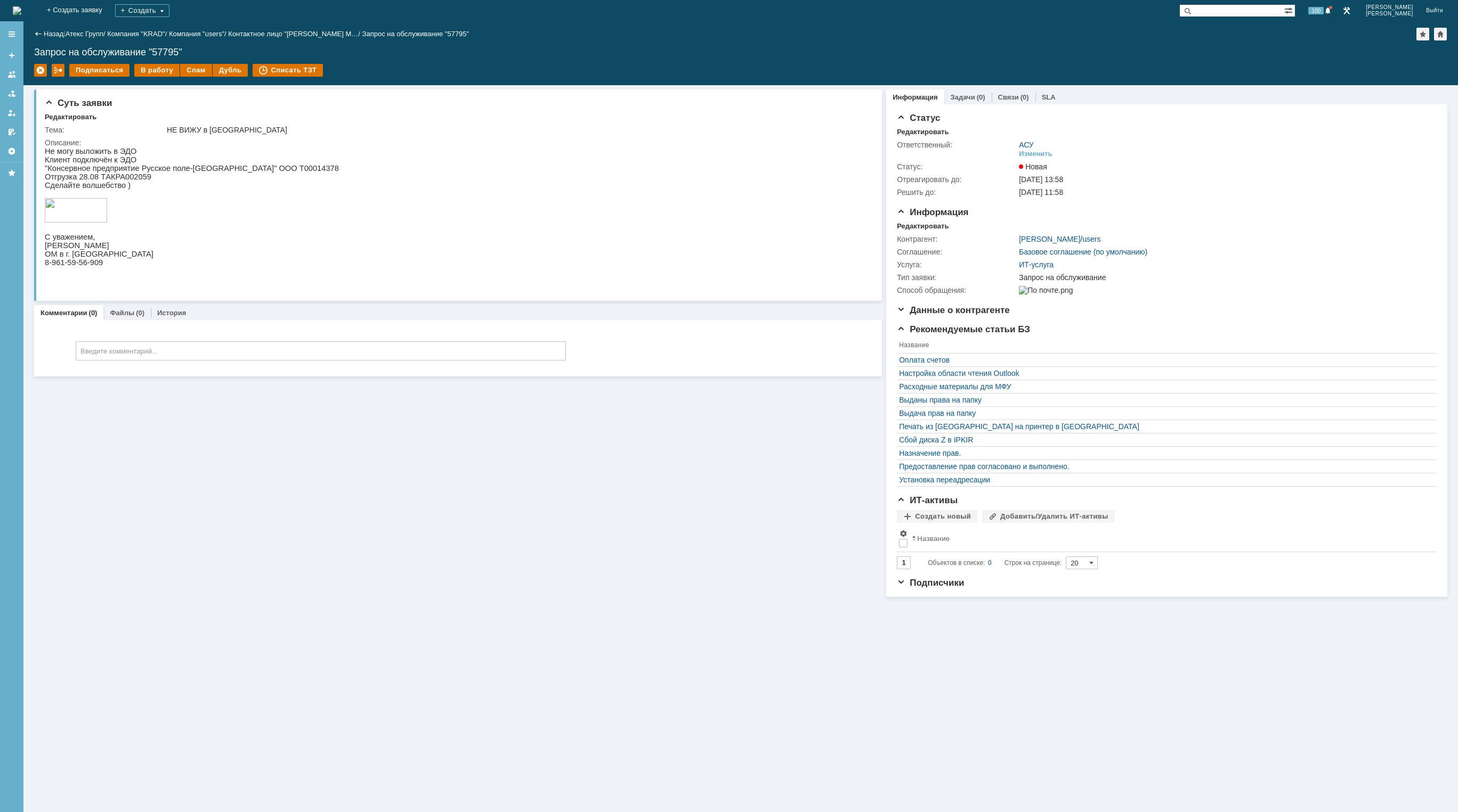
click at [21, 6] on img at bounding box center [16, 10] width 9 height 9
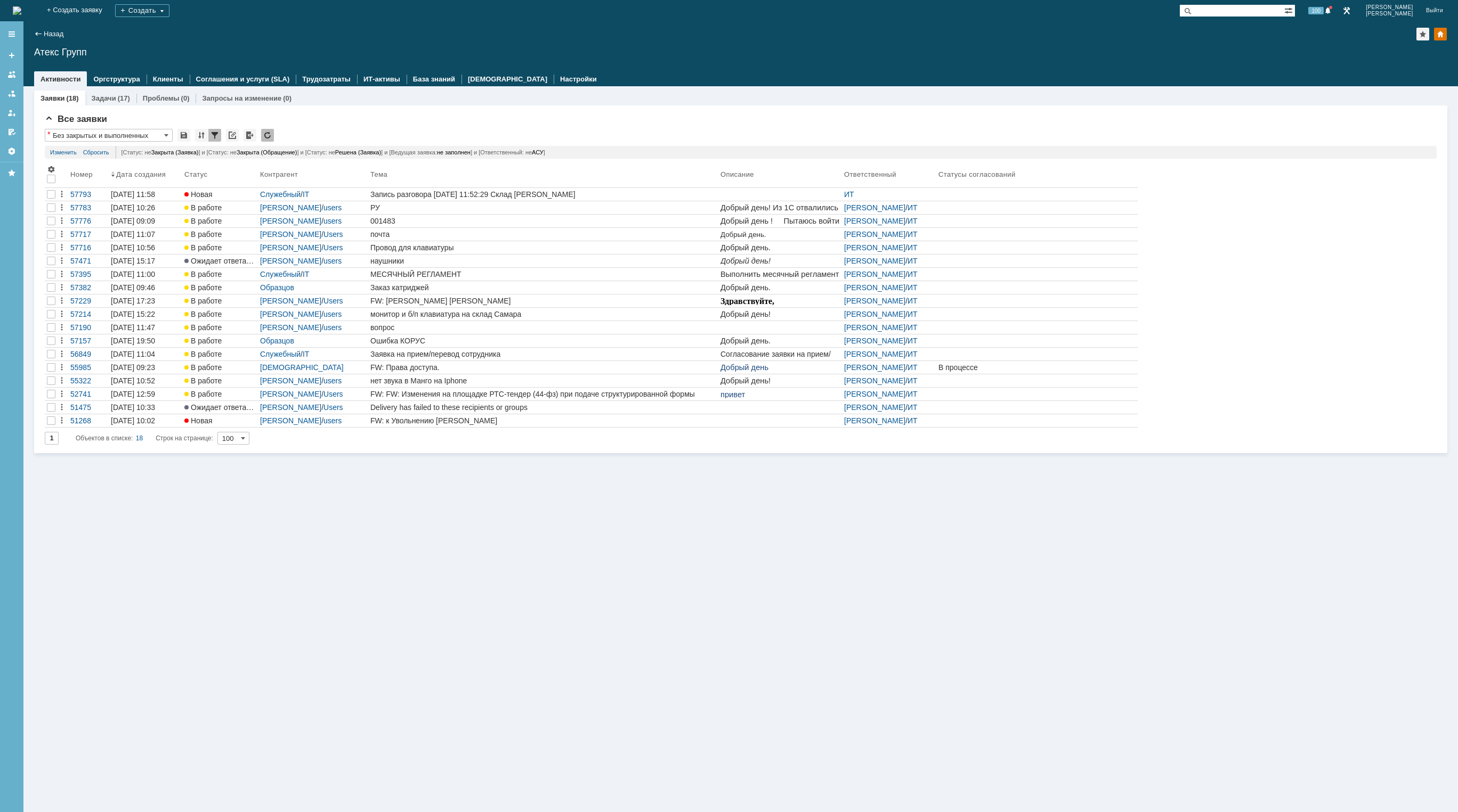
click at [21, 6] on img at bounding box center [16, 10] width 9 height 9
click at [21, 7] on img at bounding box center [16, 10] width 9 height 9
drag, startPoint x: 631, startPoint y: 365, endPoint x: 819, endPoint y: 764, distance: 441.1
click at [1139, 548] on div "Заявки (18) Задачи (17) Проблемы (0) Запросы на изменение (0) Все заявки * Без …" at bounding box center [741, 449] width 1435 height 726
